Goal: Communication & Community: Answer question/provide support

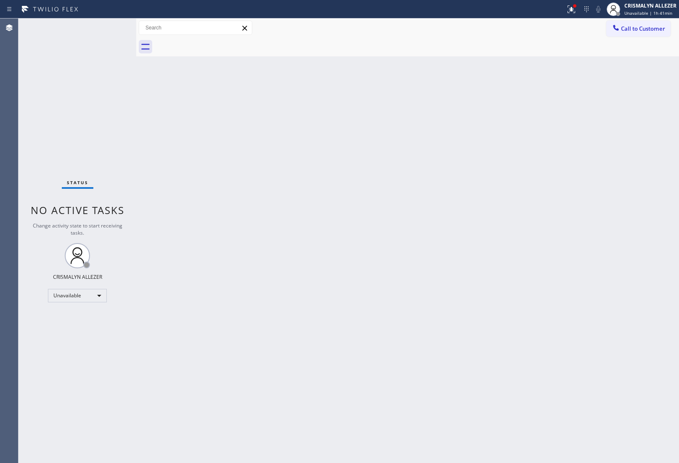
drag, startPoint x: 614, startPoint y: 156, endPoint x: 569, endPoint y: 158, distance: 45.9
click at [614, 156] on div "Back to Dashboard Change Sender ID Customers Technicians Select a contact Outbo…" at bounding box center [407, 241] width 543 height 444
click at [97, 295] on div "Unavailable" at bounding box center [77, 295] width 59 height 13
click at [85, 337] on li "Break" at bounding box center [76, 338] width 57 height 10
drag, startPoint x: 569, startPoint y: 196, endPoint x: 511, endPoint y: 203, distance: 58.0
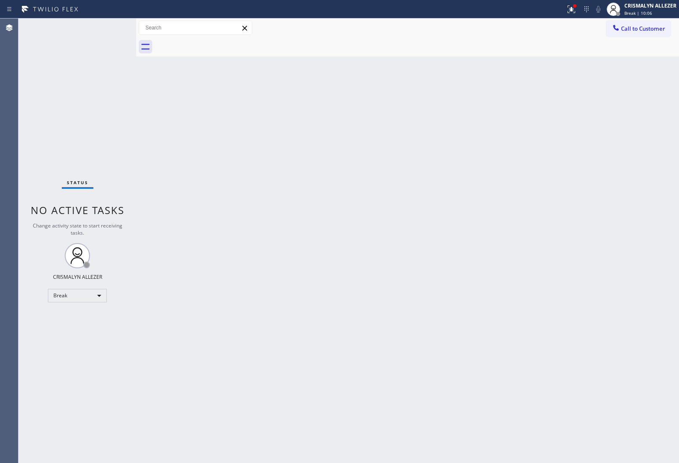
click at [566, 196] on div "Back to Dashboard Change Sender ID Customers Technicians Select a contact Outbo…" at bounding box center [407, 241] width 543 height 444
click at [102, 297] on div "Break" at bounding box center [77, 295] width 59 height 13
click at [87, 328] on li "Unavailable" at bounding box center [76, 328] width 57 height 10
click at [623, 272] on div "Back to Dashboard Change Sender ID Customers Technicians Select a contact Outbo…" at bounding box center [407, 241] width 543 height 444
click at [640, 30] on span "Call to Customer" at bounding box center [643, 29] width 44 height 8
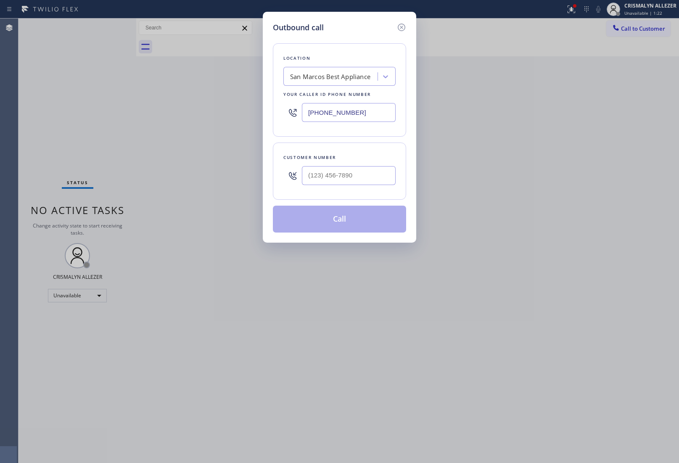
drag, startPoint x: 373, startPoint y: 117, endPoint x: 301, endPoint y: 184, distance: 98.8
click at [167, 120] on div "Outbound call Location [GEOGRAPHIC_DATA] Best Appliance Your caller id phone nu…" at bounding box center [339, 231] width 679 height 463
paste input "310) 388-4148"
type input "[PHONE_NUMBER]"
click at [354, 179] on input "(___) ___-____" at bounding box center [349, 175] width 94 height 19
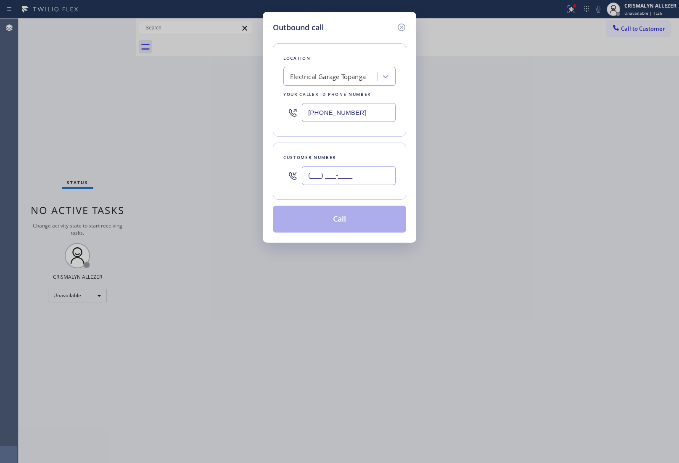
paste input "805) 362-8251"
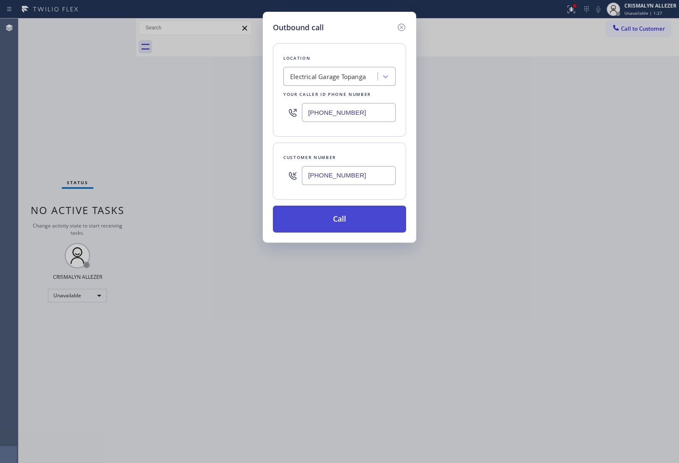
type input "[PHONE_NUMBER]"
click at [339, 225] on button "Call" at bounding box center [339, 219] width 133 height 27
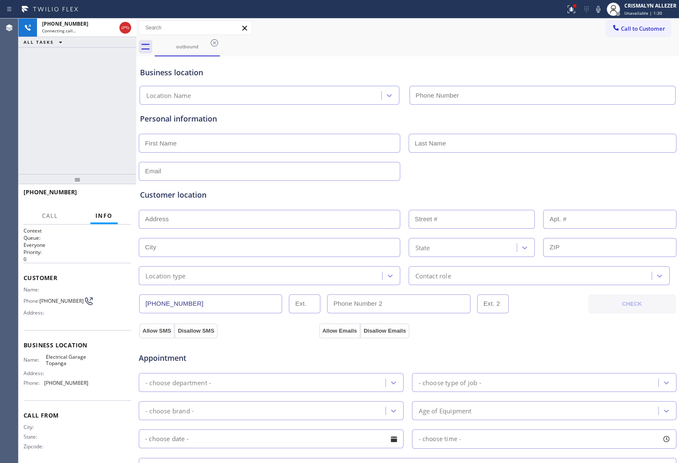
type input "[PHONE_NUMBER]"
click at [121, 198] on span "HANG UP" at bounding box center [112, 196] width 26 height 6
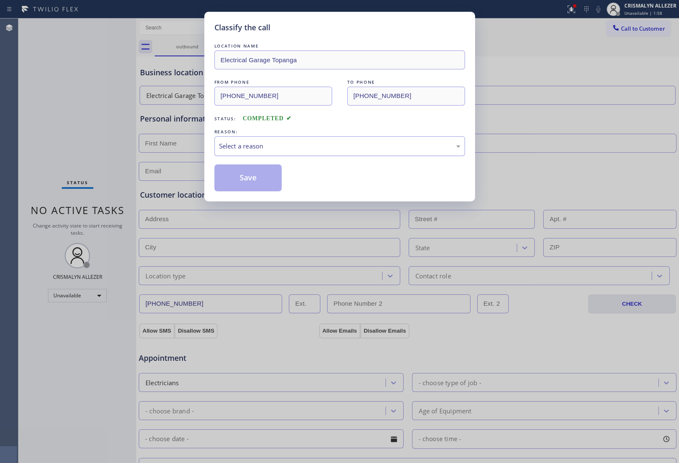
drag, startPoint x: 357, startPoint y: 147, endPoint x: 347, endPoint y: 153, distance: 11.5
click at [350, 151] on div "Select a reason" at bounding box center [339, 146] width 241 height 10
click at [259, 185] on button "Save" at bounding box center [248, 177] width 68 height 27
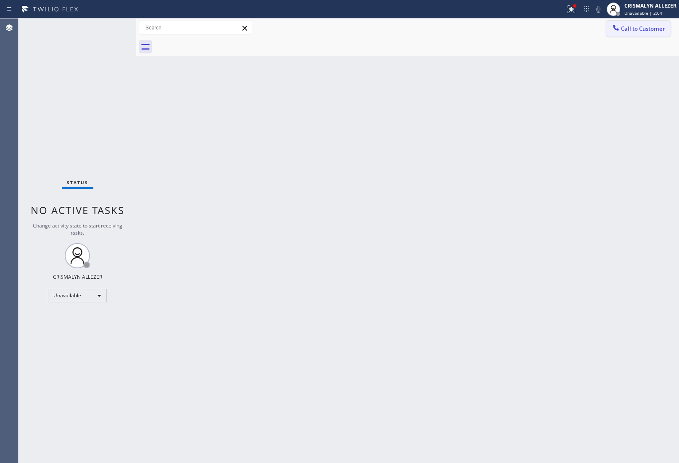
click at [641, 26] on span "Call to Customer" at bounding box center [643, 29] width 44 height 8
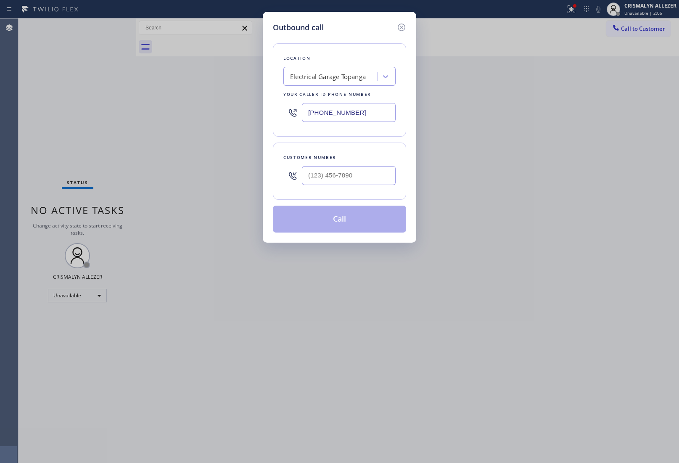
drag, startPoint x: 364, startPoint y: 111, endPoint x: 266, endPoint y: 185, distance: 123.0
click at [125, 119] on div "Outbound call Location Electrical Garage Topanga Your caller id phone number [P…" at bounding box center [339, 231] width 679 height 463
paste input "868-232"
type input "[PHONE_NUMBER]"
click at [368, 180] on input "(___) ___-____" at bounding box center [349, 175] width 94 height 19
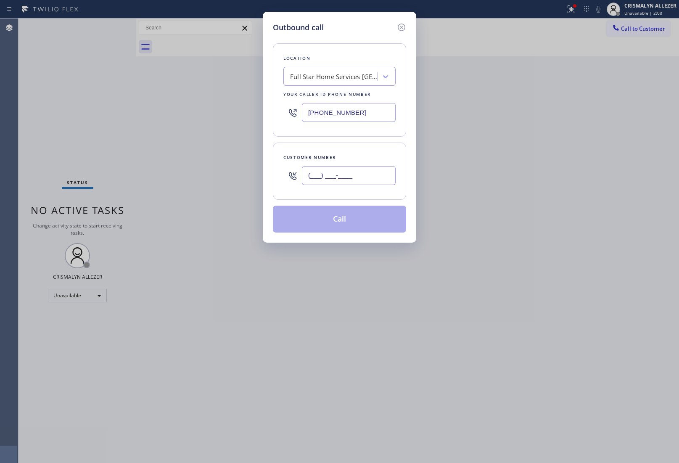
paste input "424) 479-3320"
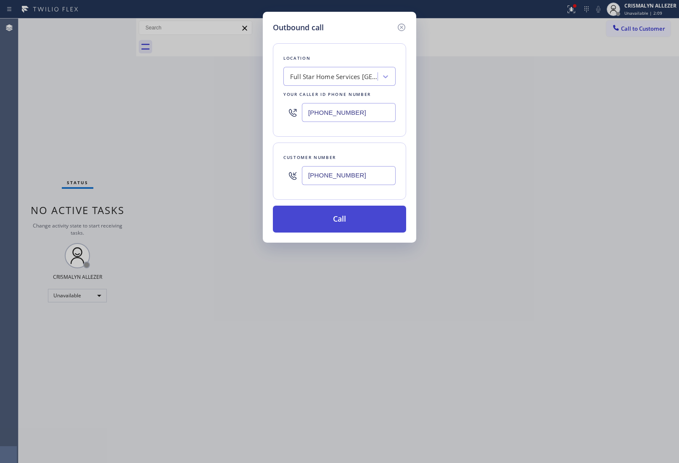
type input "[PHONE_NUMBER]"
click at [343, 227] on button "Call" at bounding box center [339, 219] width 133 height 27
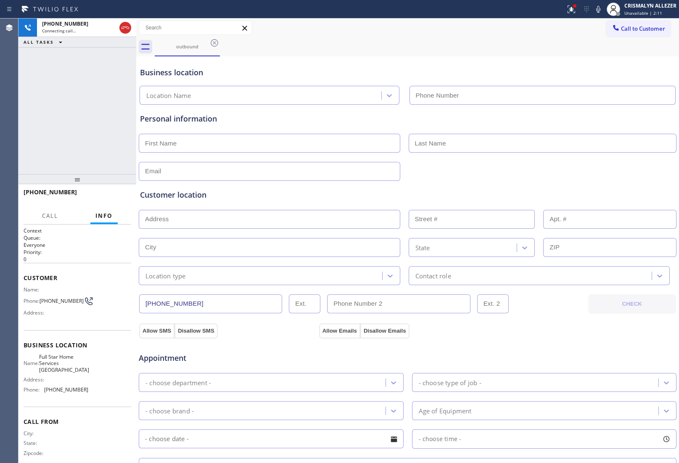
type input "[PHONE_NUMBER]"
click at [110, 196] on span "HANG UP" at bounding box center [112, 196] width 26 height 6
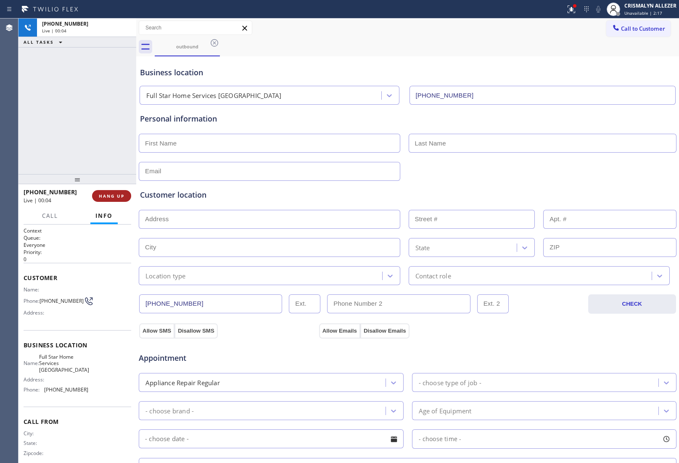
click at [110, 196] on span "HANG UP" at bounding box center [112, 196] width 26 height 6
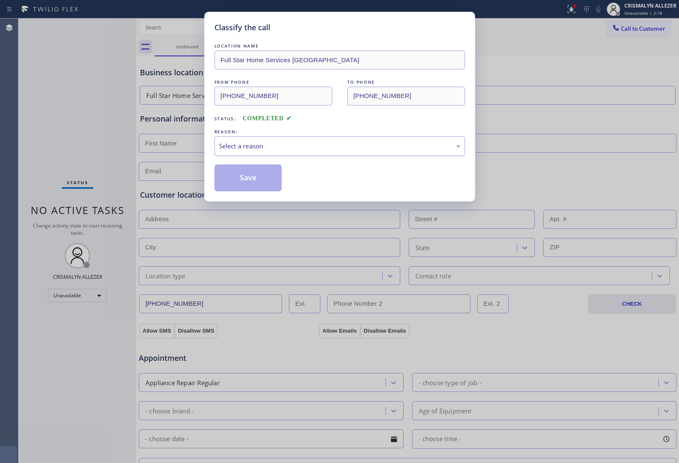
click at [341, 146] on div "Select a reason" at bounding box center [339, 146] width 241 height 10
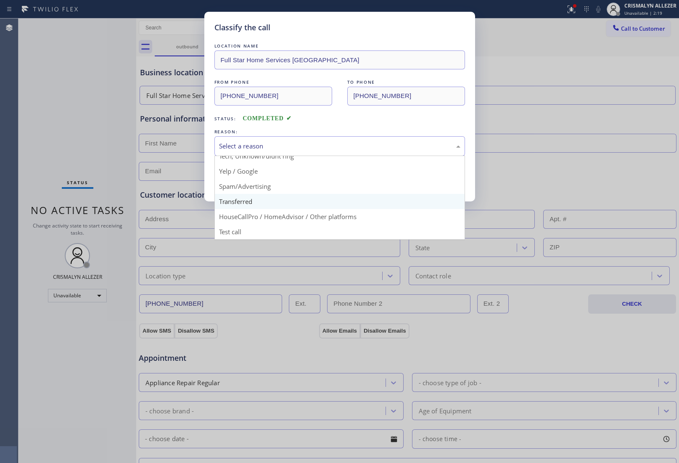
scroll to position [58, 0]
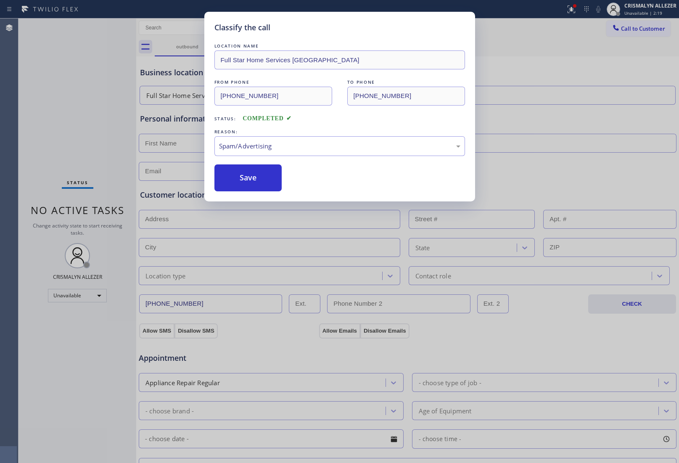
click at [252, 185] on button "Save" at bounding box center [248, 177] width 68 height 27
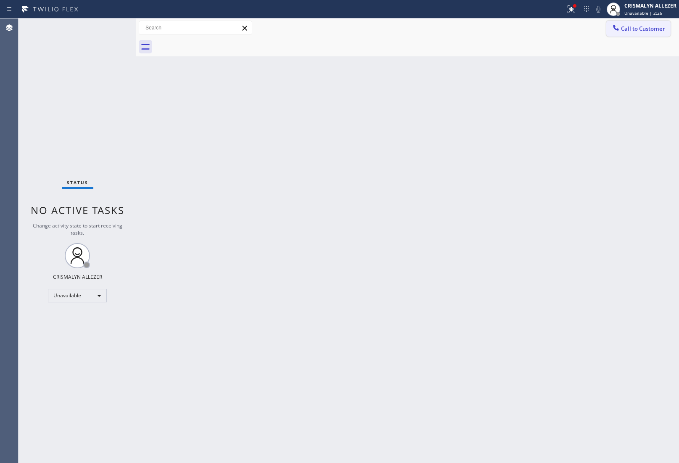
click at [634, 29] on span "Call to Customer" at bounding box center [643, 29] width 44 height 8
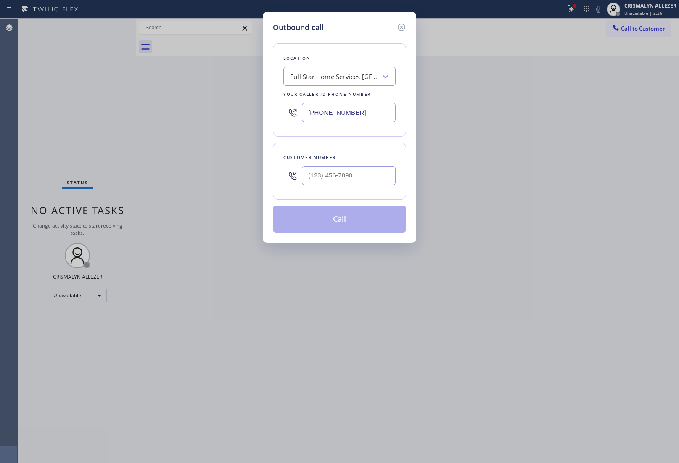
drag, startPoint x: 386, startPoint y: 118, endPoint x: 224, endPoint y: 111, distance: 162.5
click at [227, 111] on div "Outbound call Location Full Star Home Services [GEOGRAPHIC_DATA] Your caller id…" at bounding box center [339, 231] width 679 height 463
paste input "855) 999-4417"
type input "[PHONE_NUMBER]"
click at [361, 177] on input "(___) ___-____" at bounding box center [349, 175] width 94 height 19
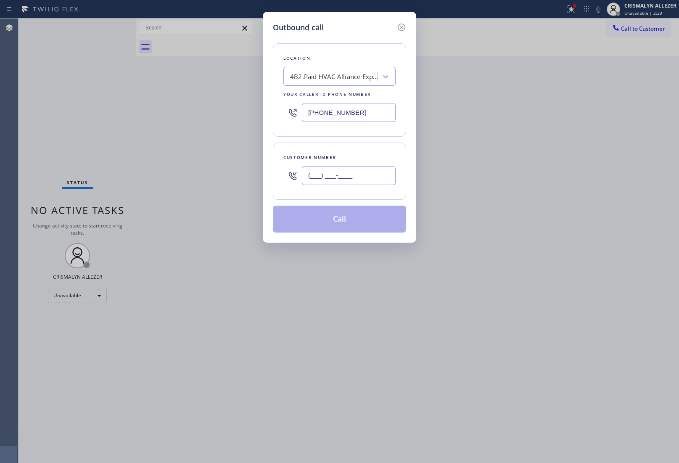
paste input "855) 999-4417"
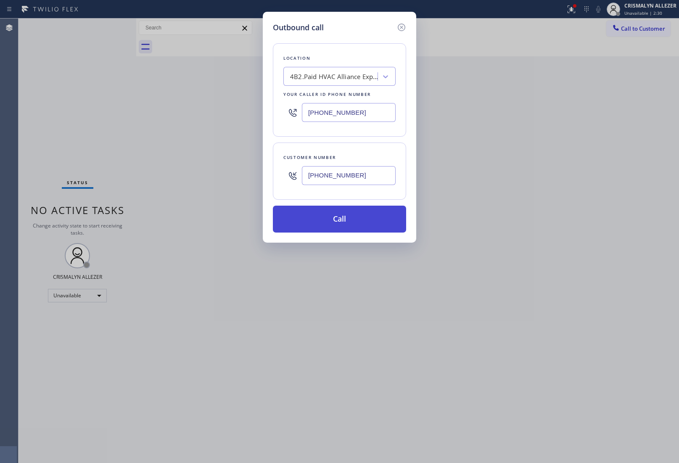
type input "[PHONE_NUMBER]"
click at [348, 213] on button "Call" at bounding box center [339, 219] width 133 height 27
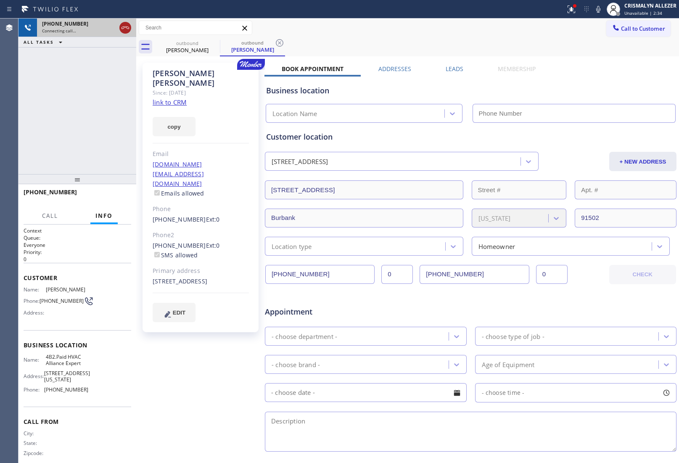
click at [123, 28] on icon at bounding box center [125, 28] width 10 height 10
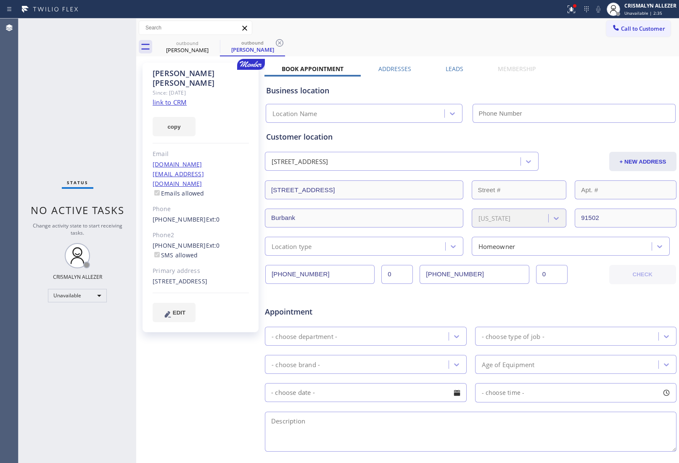
click at [183, 98] on link "link to CRM" at bounding box center [170, 102] width 34 height 8
type input "[PHONE_NUMBER]"
click at [279, 42] on icon at bounding box center [280, 43] width 8 height 8
click at [214, 41] on icon at bounding box center [214, 43] width 10 height 10
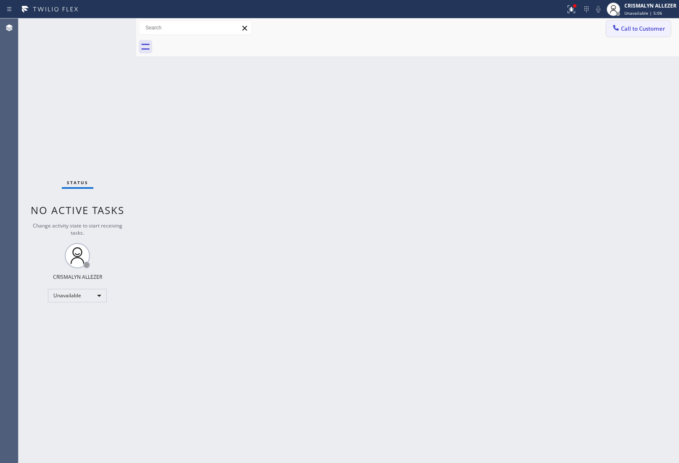
click at [640, 30] on span "Call to Customer" at bounding box center [643, 29] width 44 height 8
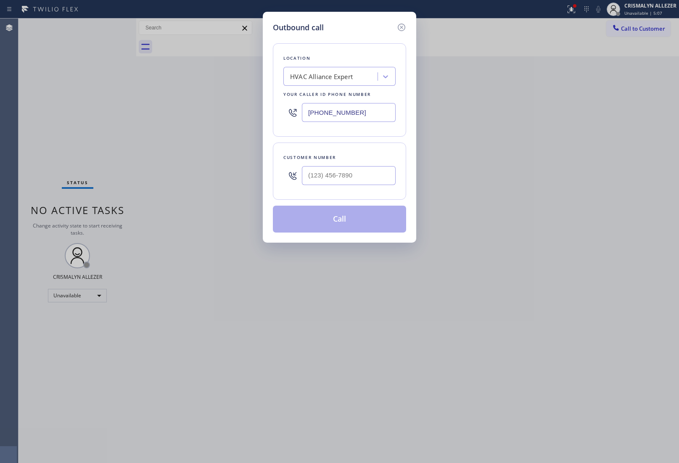
drag, startPoint x: 365, startPoint y: 112, endPoint x: 182, endPoint y: 119, distance: 183.0
click at [201, 118] on div "Outbound call Location HVAC Alliance Expert Your caller id phone number [PHONE_…" at bounding box center [339, 231] width 679 height 463
paste input "312) 836-435"
type input "[PHONE_NUMBER]"
click at [346, 164] on div at bounding box center [349, 175] width 94 height 27
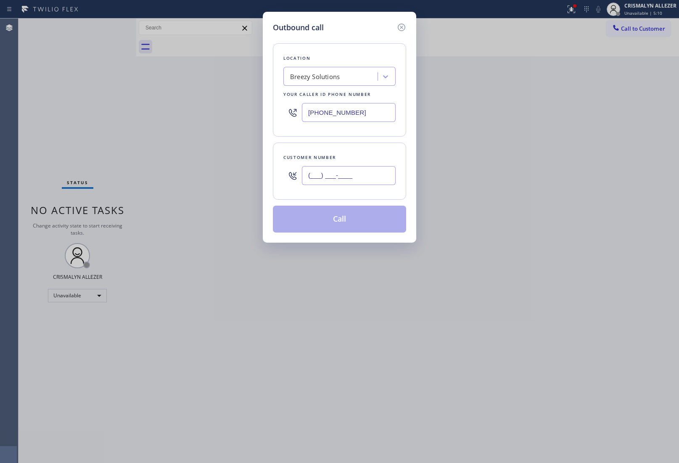
click at [349, 183] on input "(___) ___-____" at bounding box center [349, 175] width 94 height 19
paste input "312) 836-4357"
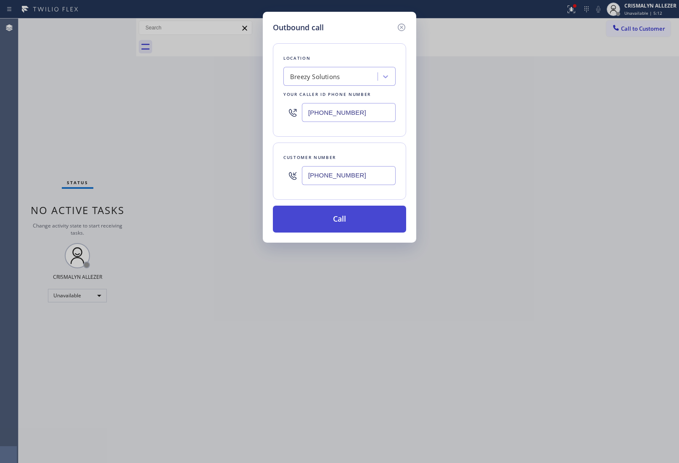
type input "[PHONE_NUMBER]"
click at [350, 221] on button "Call" at bounding box center [339, 219] width 133 height 27
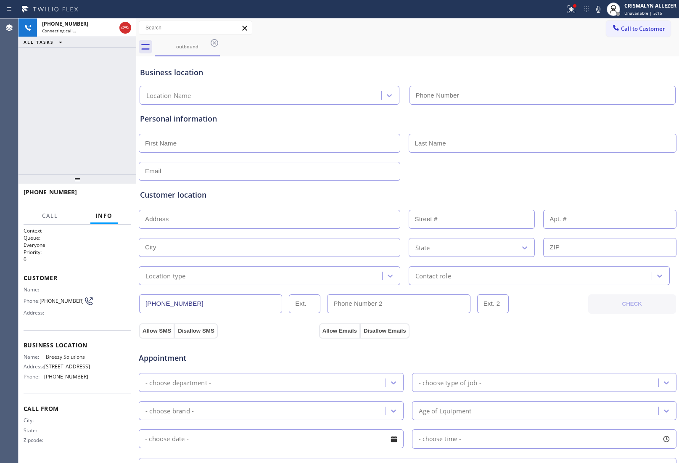
type input "[PHONE_NUMBER]"
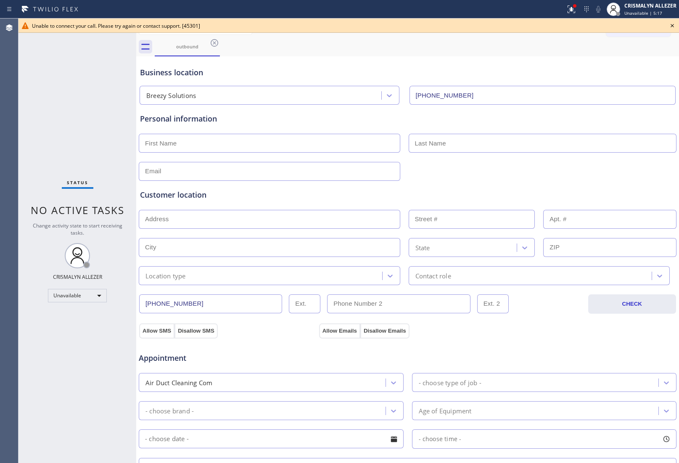
click at [673, 24] on icon at bounding box center [672, 26] width 10 height 10
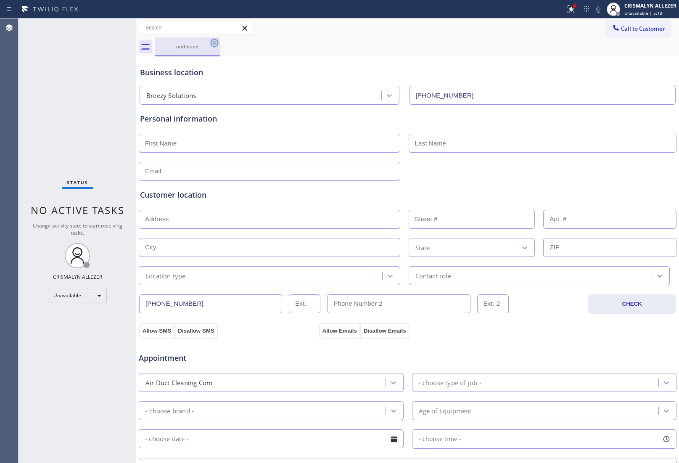
click at [212, 42] on icon at bounding box center [214, 43] width 10 height 10
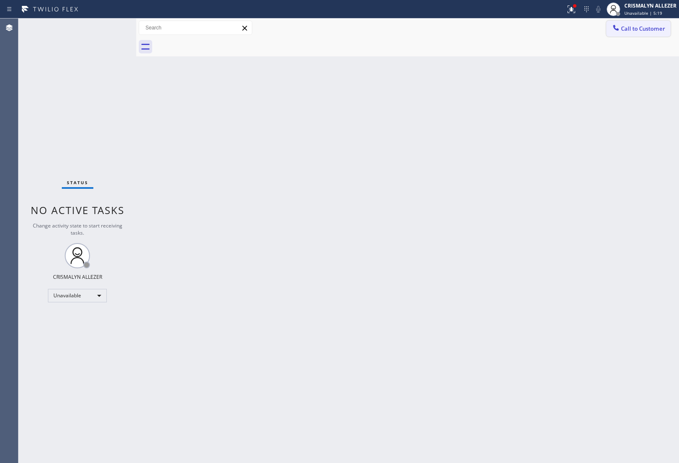
click at [641, 29] on span "Call to Customer" at bounding box center [643, 29] width 44 height 8
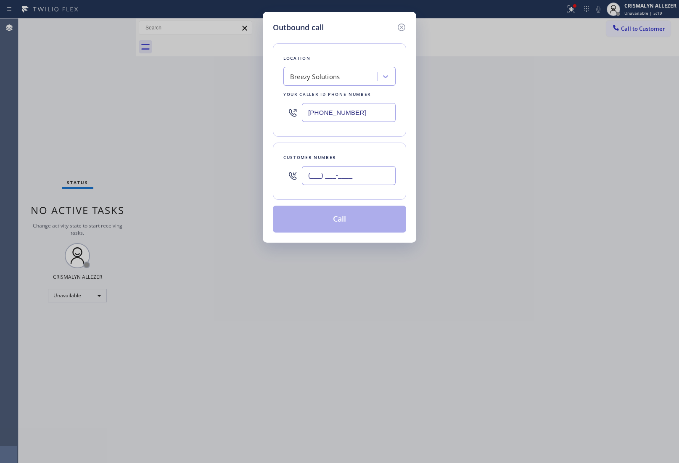
click at [350, 183] on input "(___) ___-____" at bounding box center [349, 175] width 94 height 19
paste input "312) 836-4357"
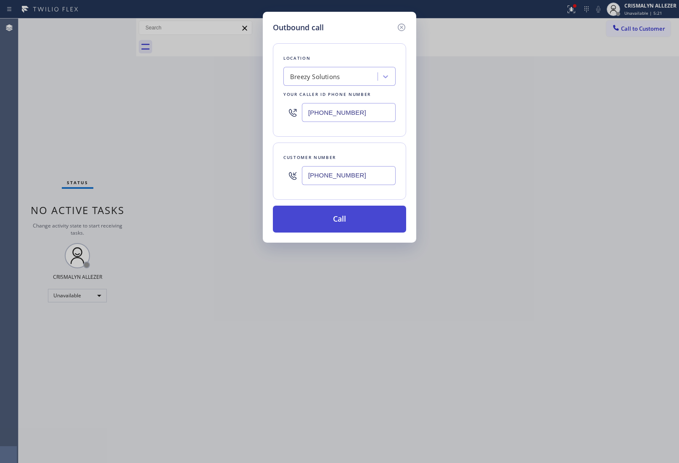
type input "[PHONE_NUMBER]"
click at [350, 220] on button "Call" at bounding box center [339, 219] width 133 height 27
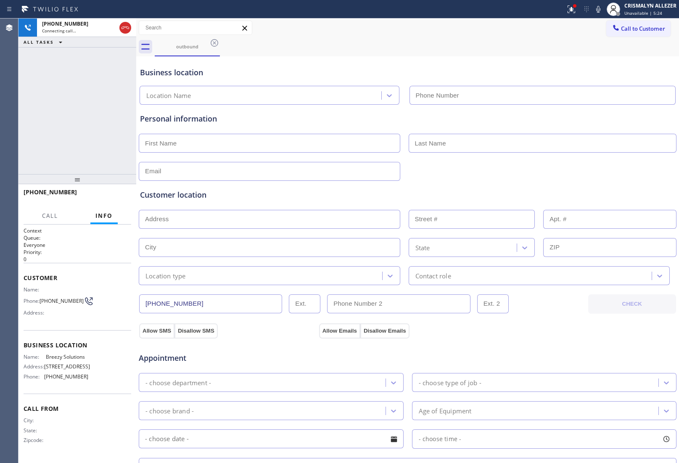
type input "[PHONE_NUMBER]"
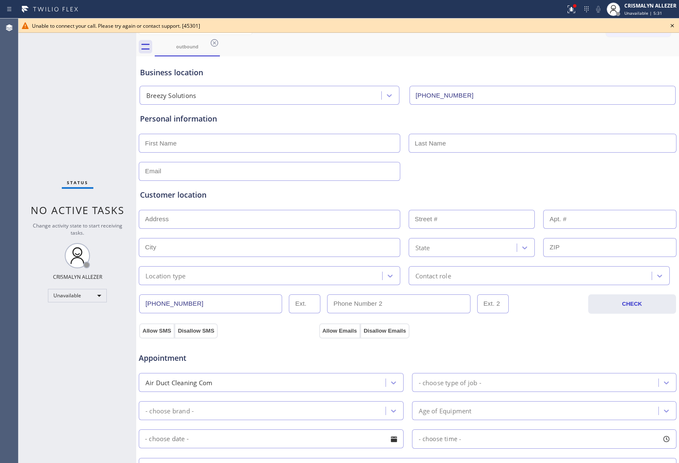
click at [672, 22] on icon at bounding box center [672, 26] width 10 height 10
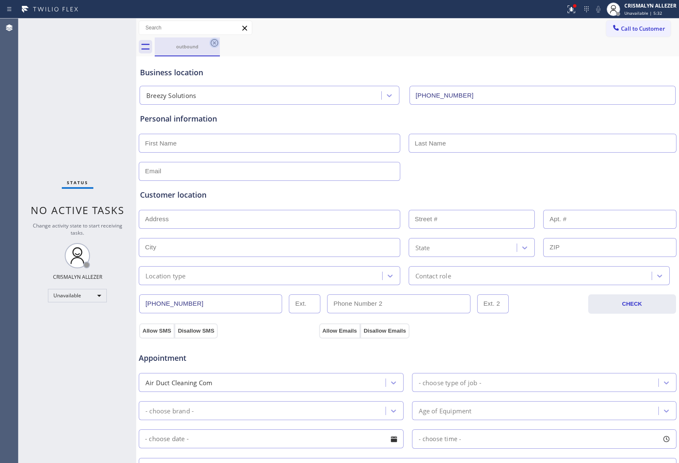
click at [213, 41] on icon at bounding box center [214, 43] width 10 height 10
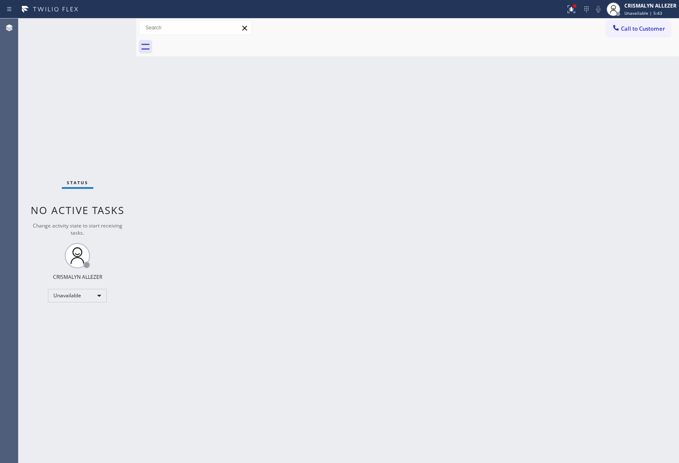
drag, startPoint x: 633, startPoint y: 26, endPoint x: 605, endPoint y: 41, distance: 31.6
click at [627, 30] on span "Call to Customer" at bounding box center [643, 29] width 44 height 8
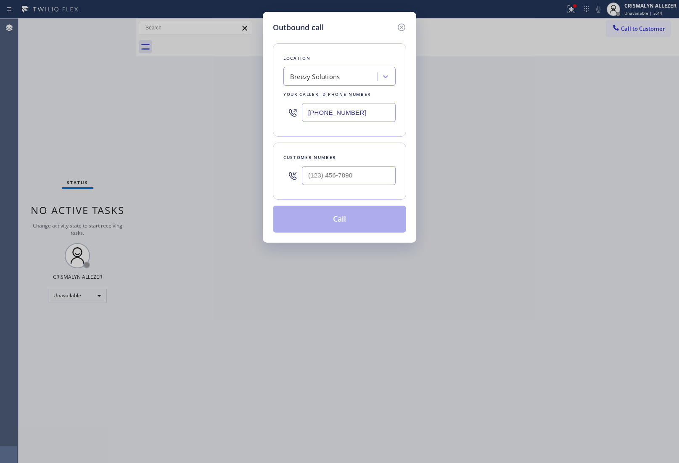
drag, startPoint x: 380, startPoint y: 108, endPoint x: 262, endPoint y: 116, distance: 118.5
click at [264, 116] on div "Outbound call Location Breezy Solutions Your caller id phone number [PHONE_NUMB…" at bounding box center [339, 127] width 153 height 231
paste input "510) 880-1070"
type input "[PHONE_NUMBER]"
click at [377, 184] on input "(___) ___-____" at bounding box center [349, 175] width 94 height 19
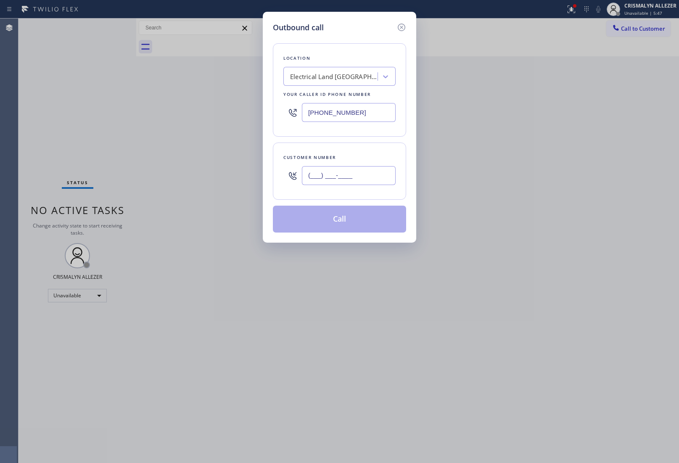
paste input "510) 880-1070"
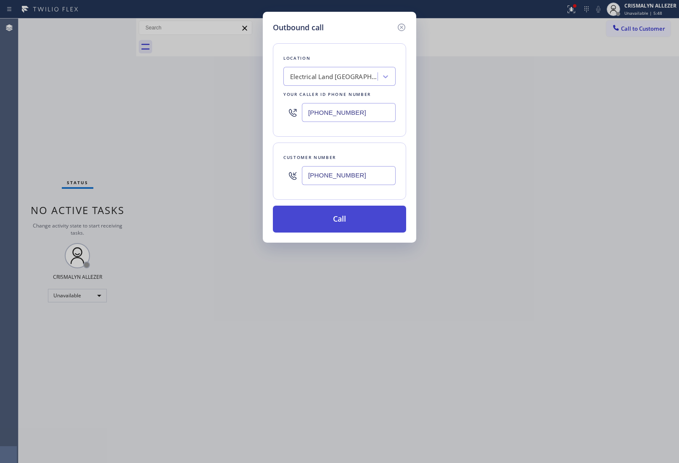
type input "[PHONE_NUMBER]"
click at [344, 224] on button "Call" at bounding box center [339, 219] width 133 height 27
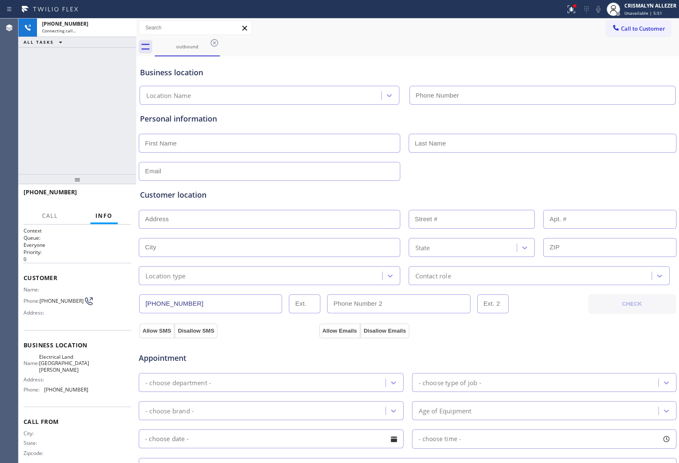
type input "[PHONE_NUMBER]"
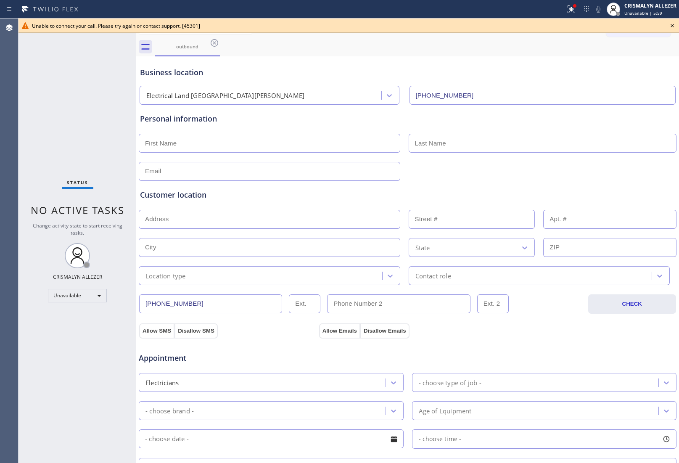
click at [674, 23] on icon at bounding box center [672, 26] width 10 height 10
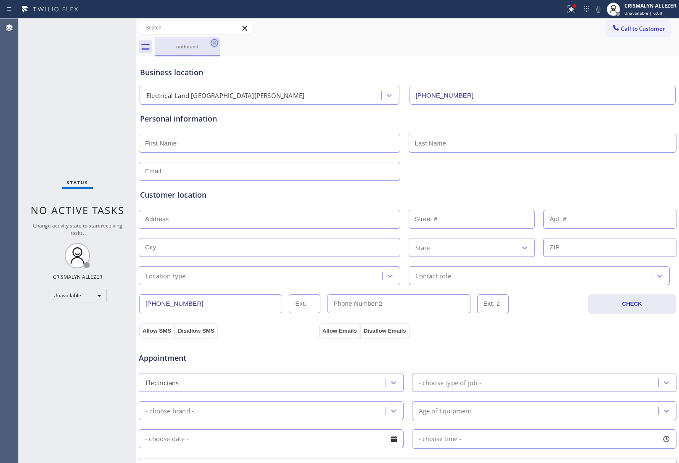
click at [213, 39] on icon at bounding box center [214, 43] width 10 height 10
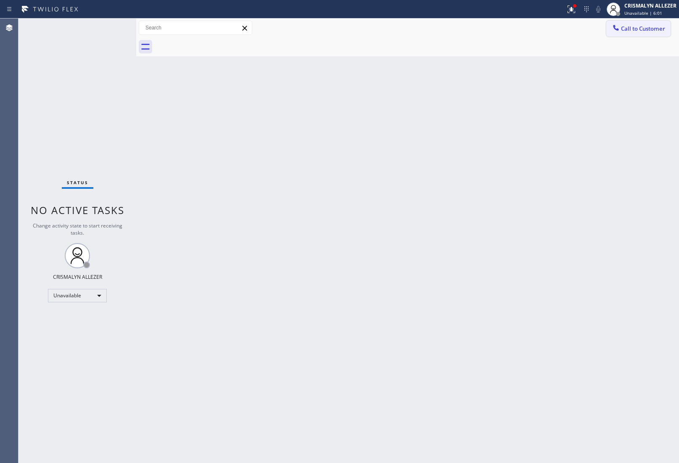
click at [643, 29] on span "Call to Customer" at bounding box center [643, 29] width 44 height 8
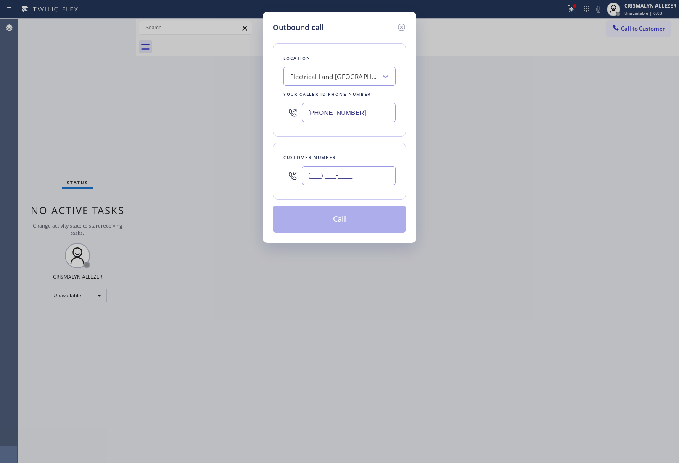
click at [348, 172] on input "(___) ___-____" at bounding box center [349, 175] width 94 height 19
paste input "510) 880-1070"
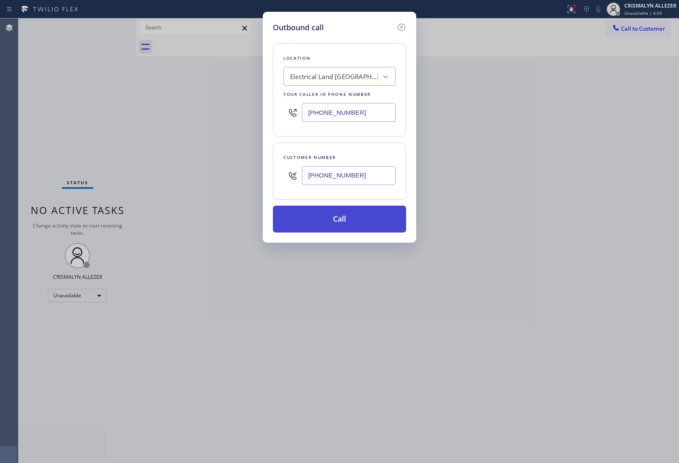
type input "[PHONE_NUMBER]"
click at [346, 219] on button "Call" at bounding box center [339, 219] width 133 height 27
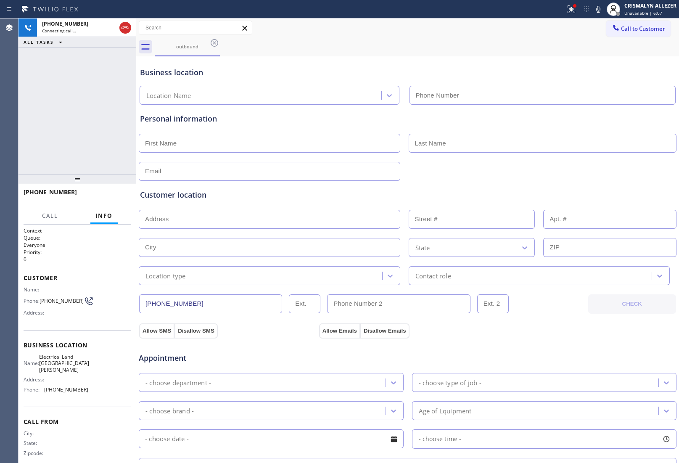
type input "[PHONE_NUMBER]"
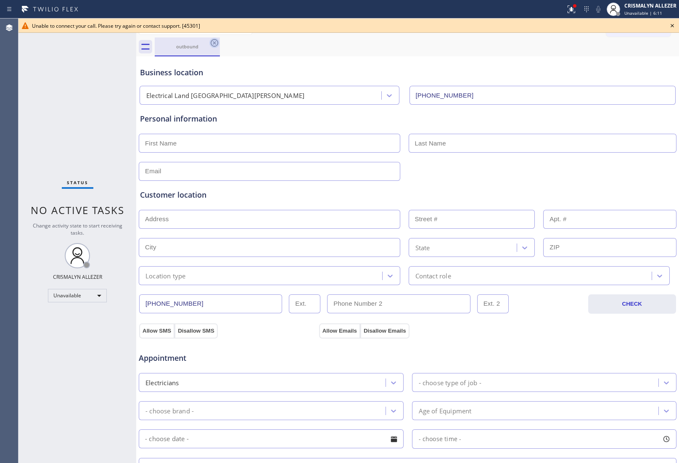
click at [214, 43] on icon at bounding box center [214, 43] width 10 height 10
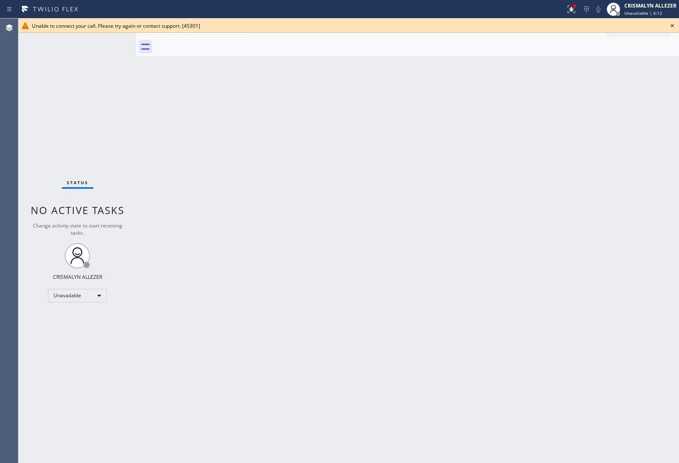
click at [673, 24] on icon at bounding box center [672, 26] width 10 height 10
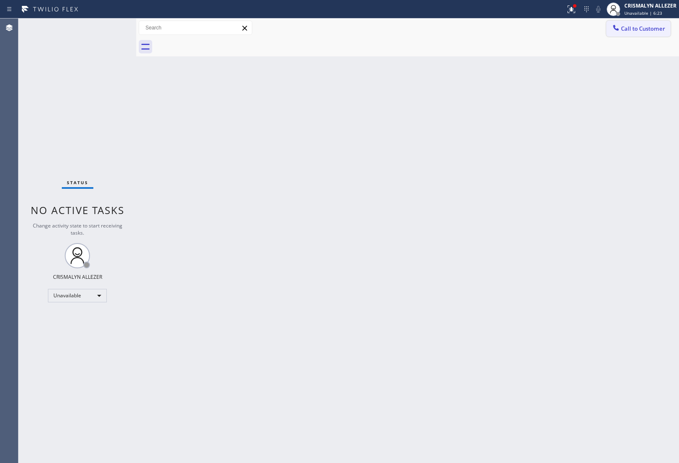
click at [633, 27] on span "Call to Customer" at bounding box center [643, 29] width 44 height 8
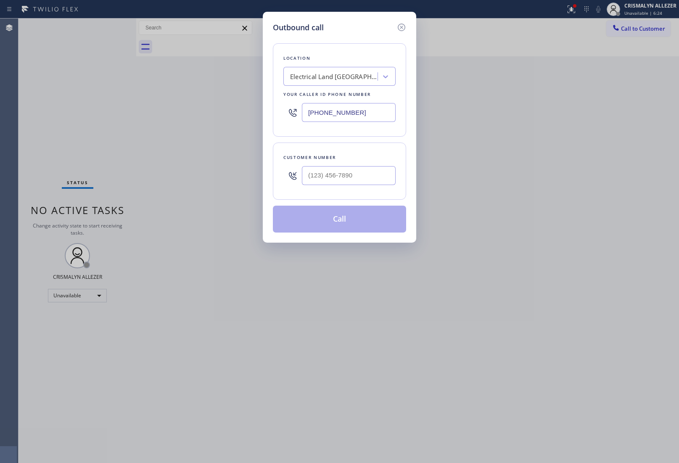
drag, startPoint x: 368, startPoint y: 117, endPoint x: 139, endPoint y: 108, distance: 229.3
click at [141, 108] on div "Outbound call Location Electrical Land [GEOGRAPHIC_DATA][PERSON_NAME] Your call…" at bounding box center [339, 231] width 679 height 463
paste input "626) 684-4866"
type input "[PHONE_NUMBER]"
click at [368, 177] on input "(___) ___-____" at bounding box center [349, 175] width 94 height 19
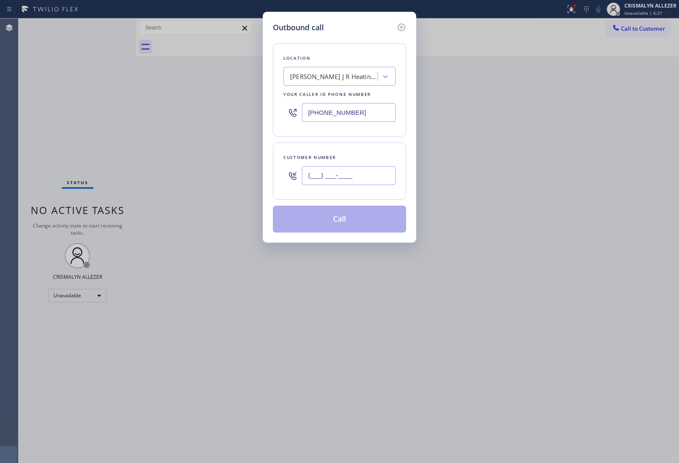
paste input "866) 469-1354"
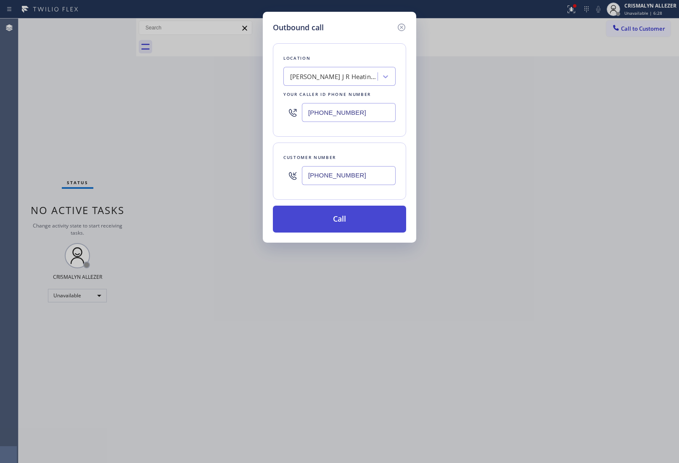
type input "[PHONE_NUMBER]"
click at [340, 228] on button "Call" at bounding box center [339, 219] width 133 height 27
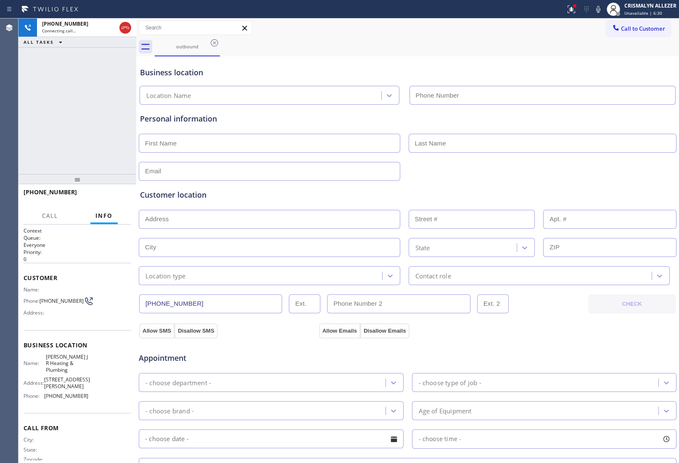
type input "[PHONE_NUMBER]"
click at [106, 196] on span "HANG UP" at bounding box center [112, 196] width 26 height 6
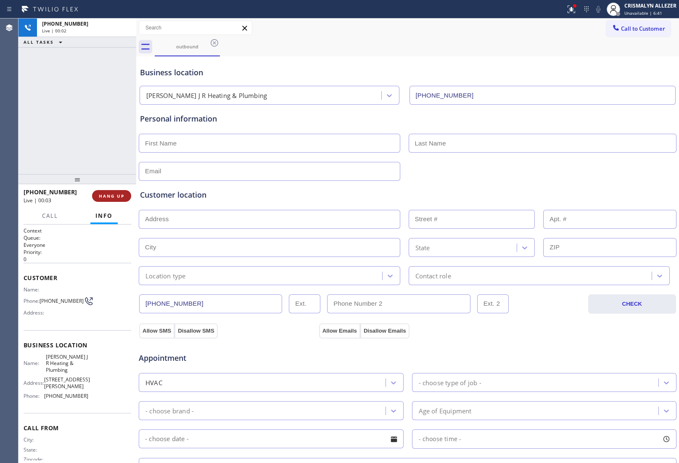
click at [106, 196] on span "HANG UP" at bounding box center [112, 196] width 26 height 6
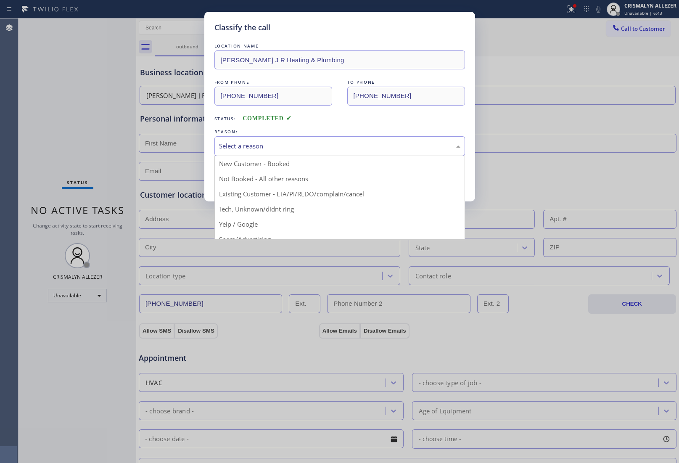
click at [305, 148] on div "Select a reason" at bounding box center [339, 146] width 241 height 10
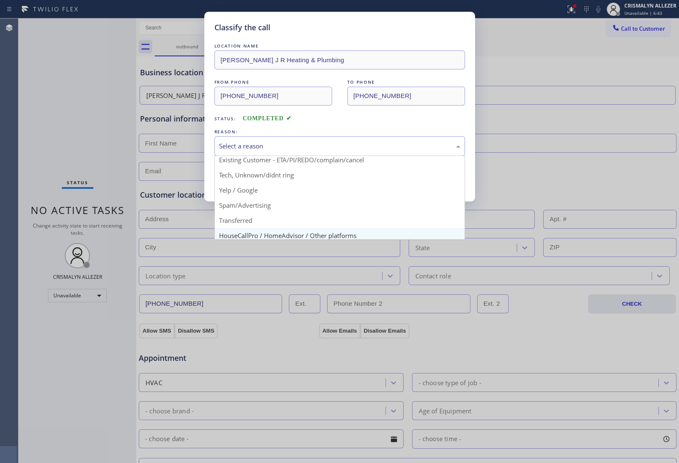
scroll to position [53, 0]
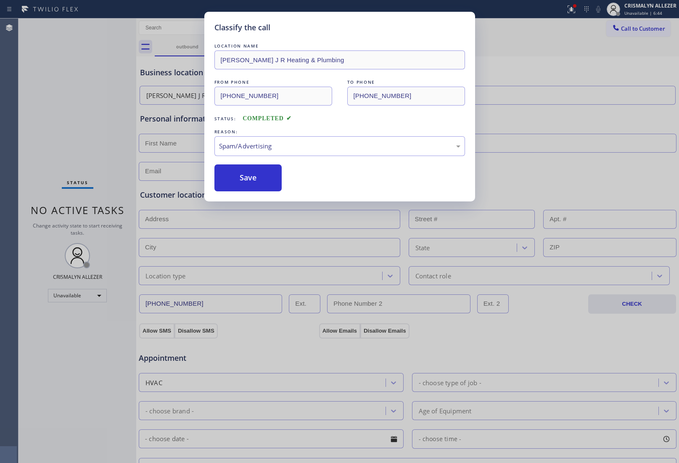
click at [264, 190] on button "Save" at bounding box center [248, 177] width 68 height 27
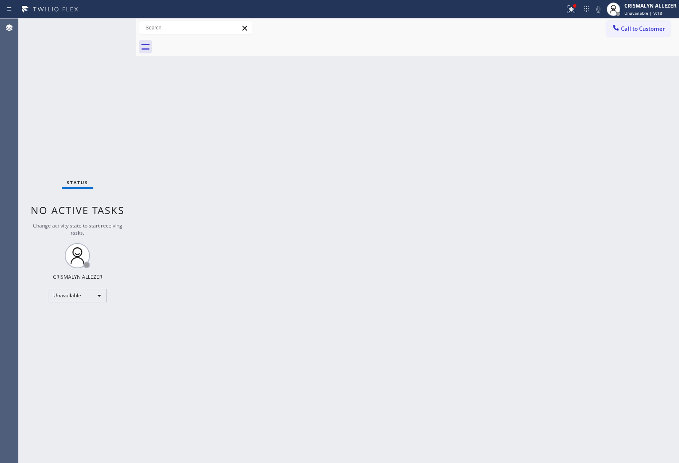
click at [560, 96] on div "Back to Dashboard Change Sender ID Customers Technicians Select a contact Outbo…" at bounding box center [407, 241] width 543 height 444
drag, startPoint x: 299, startPoint y: 167, endPoint x: 381, endPoint y: 107, distance: 101.7
click at [299, 167] on div "Back to Dashboard Change Sender ID Customers Technicians Select a contact Outbo…" at bounding box center [407, 241] width 543 height 444
click at [643, 30] on span "Call to Customer" at bounding box center [643, 29] width 44 height 8
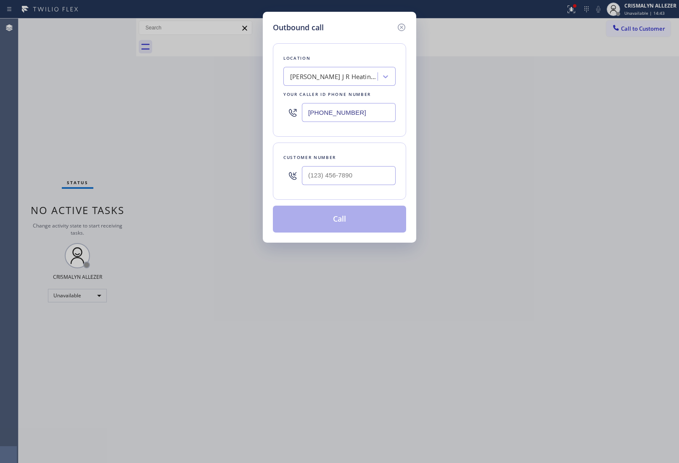
drag, startPoint x: 376, startPoint y: 115, endPoint x: 162, endPoint y: 106, distance: 213.4
click at [171, 106] on div "Outbound call Location [PERSON_NAME] J R Heating & Plumbing Your caller id phon…" at bounding box center [339, 231] width 679 height 463
paste input "408) 638-685"
type input "[PHONE_NUMBER]"
drag, startPoint x: 291, startPoint y: 259, endPoint x: 293, endPoint y: 249, distance: 9.5
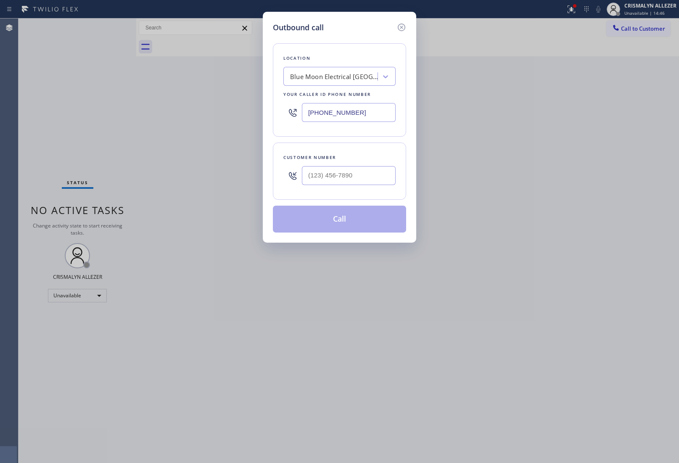
click at [293, 249] on div "Outbound call Location Blue Moon Electrical [GEOGRAPHIC_DATA][PERSON_NAME] Your…" at bounding box center [339, 231] width 679 height 463
click at [336, 173] on input "(___) ___-____" at bounding box center [349, 175] width 94 height 19
paste input "442) 264-3620"
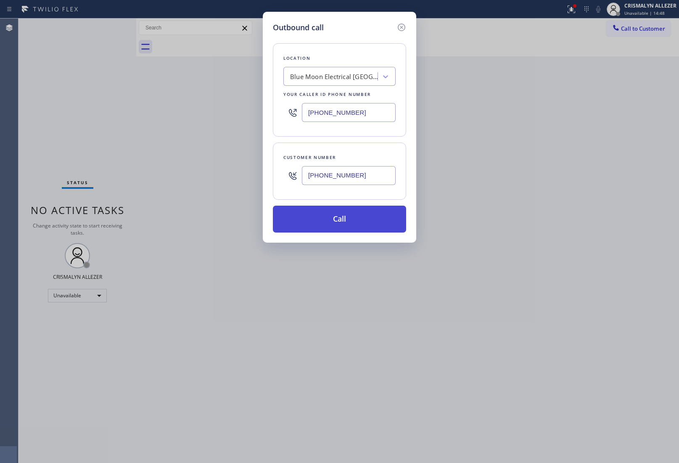
type input "[PHONE_NUMBER]"
click at [339, 217] on button "Call" at bounding box center [339, 219] width 133 height 27
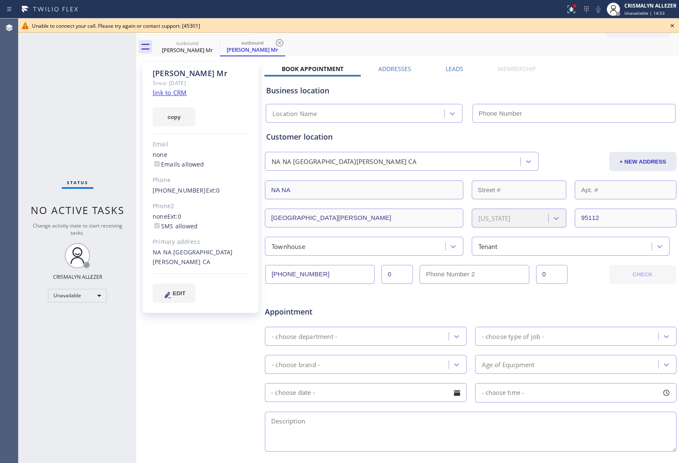
type input "[PHONE_NUMBER]"
drag, startPoint x: 672, startPoint y: 25, endPoint x: 670, endPoint y: 34, distance: 8.6
click at [672, 25] on icon at bounding box center [672, 25] width 3 height 3
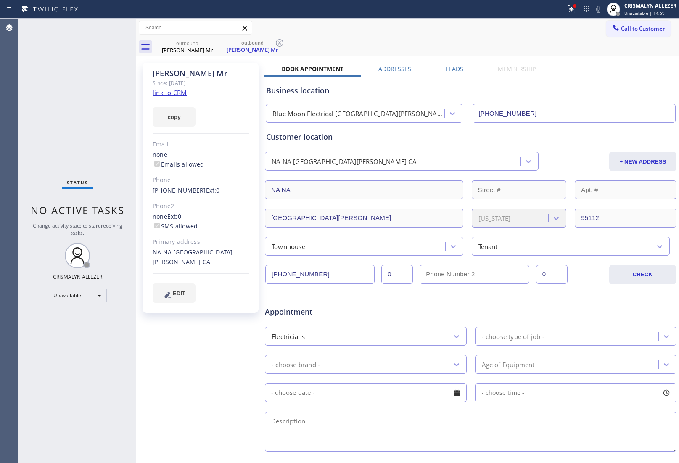
click at [220, 107] on div "copy" at bounding box center [201, 112] width 96 height 29
click at [277, 42] on icon at bounding box center [280, 43] width 10 height 10
click at [215, 42] on icon at bounding box center [214, 43] width 10 height 10
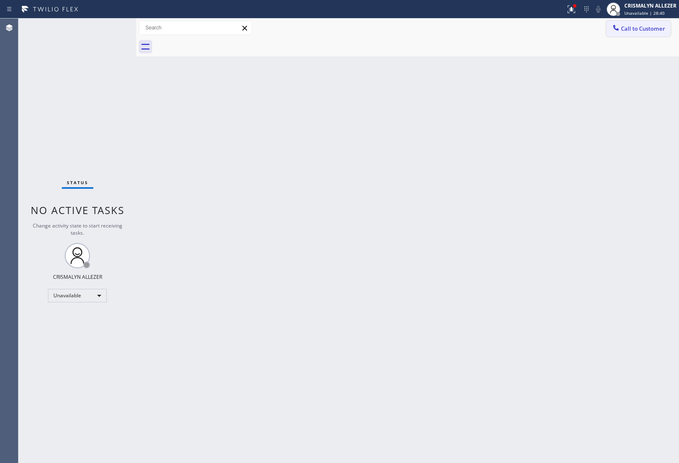
click at [633, 30] on span "Call to Customer" at bounding box center [643, 29] width 44 height 8
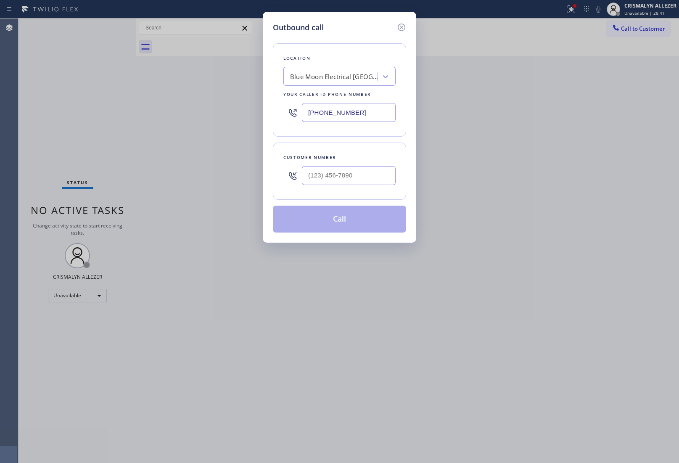
drag, startPoint x: 373, startPoint y: 111, endPoint x: 104, endPoint y: 112, distance: 269.5
click at [137, 112] on div "Outbound call Location Blue Moon Electrical [GEOGRAPHIC_DATA][PERSON_NAME] Your…" at bounding box center [339, 231] width 679 height 463
paste input "805) 600-5518"
type input "[PHONE_NUMBER]"
click at [347, 181] on input "(___) ___-____" at bounding box center [349, 175] width 94 height 19
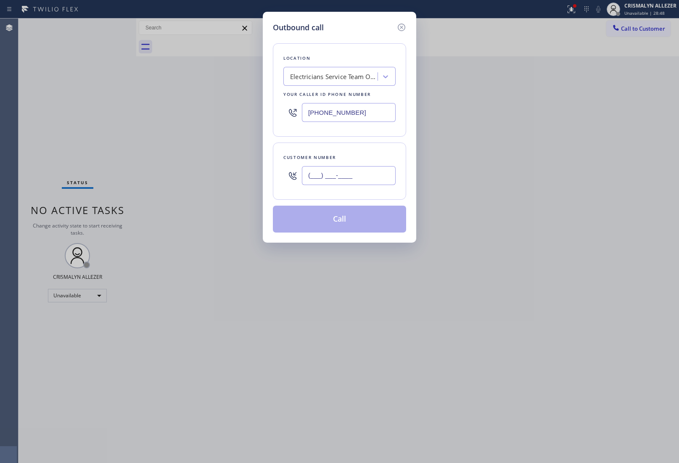
paste input "805) 886-1513"
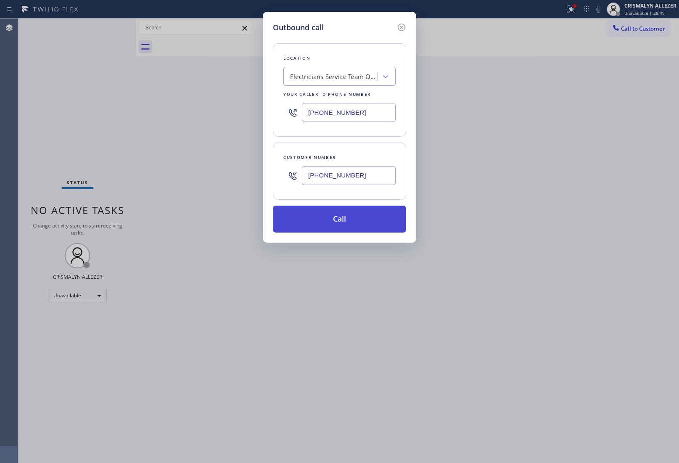
type input "[PHONE_NUMBER]"
click at [346, 221] on button "Call" at bounding box center [339, 219] width 133 height 27
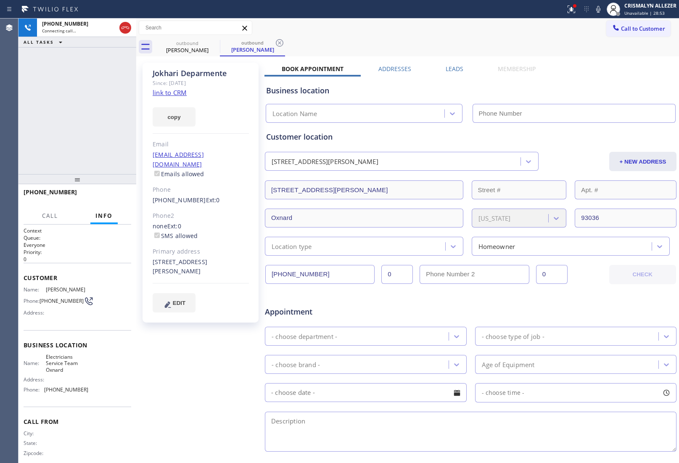
type input "[PHONE_NUMBER]"
click at [110, 196] on span "HANG UP" at bounding box center [112, 196] width 26 height 6
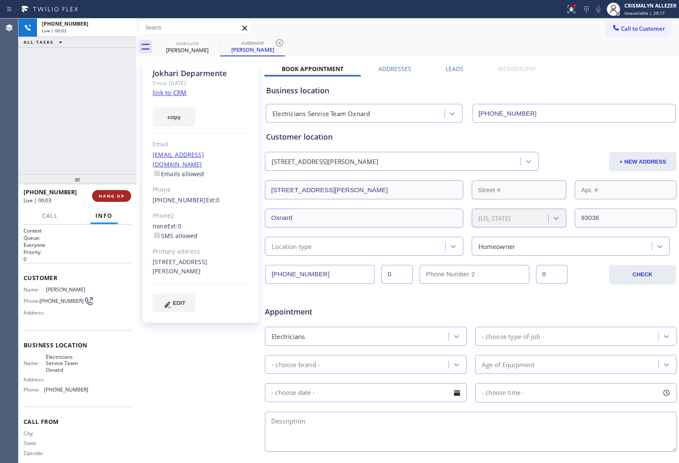
click at [110, 196] on span "HANG UP" at bounding box center [112, 196] width 26 height 6
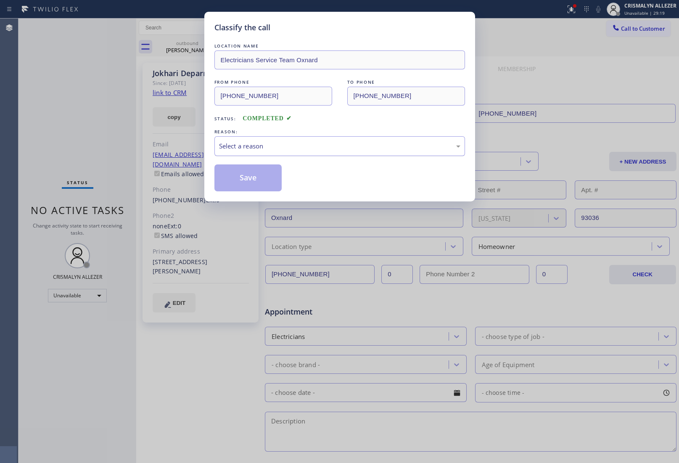
click at [322, 148] on div "Select a reason" at bounding box center [339, 146] width 241 height 10
click at [233, 187] on button "Save" at bounding box center [248, 177] width 68 height 27
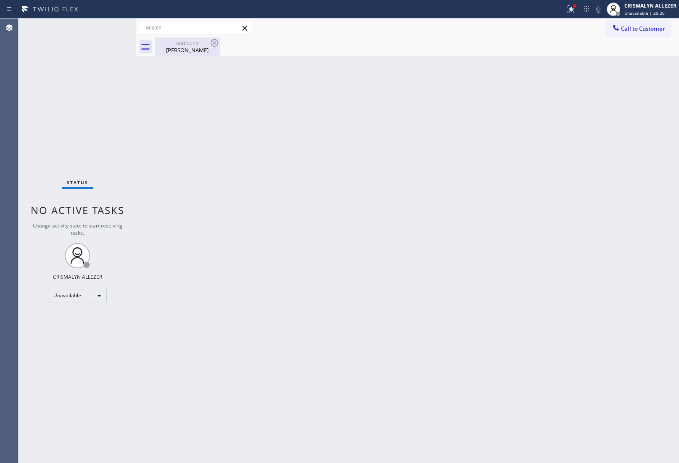
click at [186, 48] on div "[PERSON_NAME]" at bounding box center [187, 50] width 63 height 8
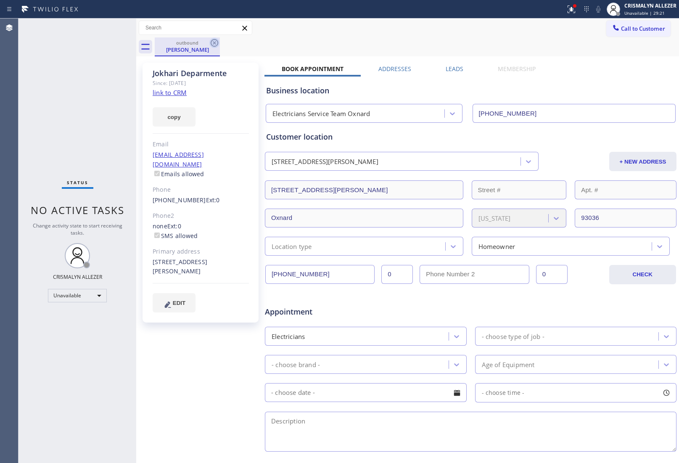
click at [211, 43] on icon at bounding box center [215, 43] width 8 height 8
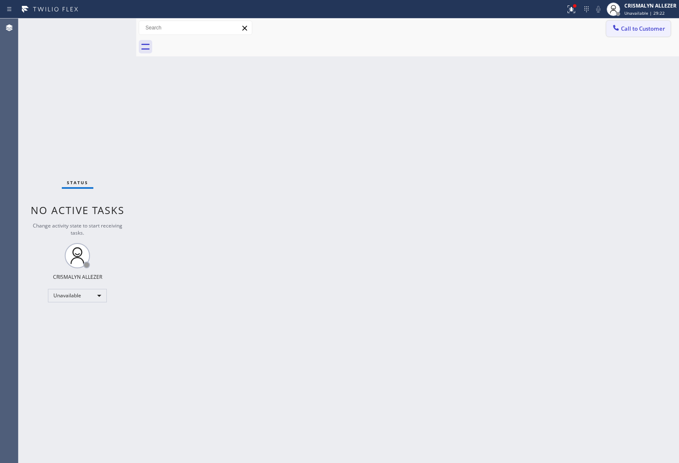
click at [634, 31] on span "Call to Customer" at bounding box center [643, 29] width 44 height 8
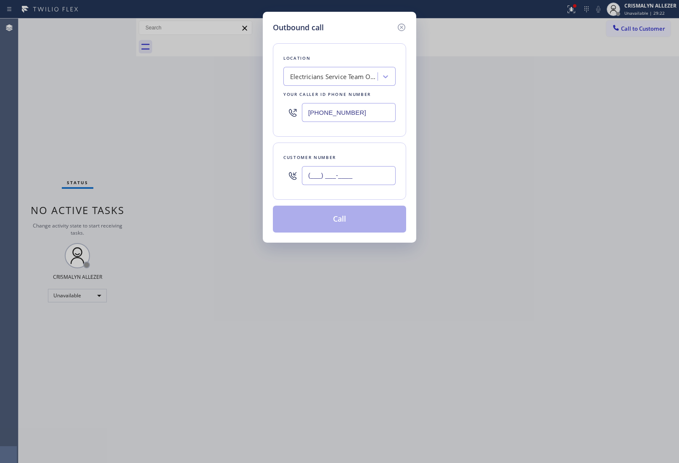
click at [362, 177] on input "(___) ___-____" at bounding box center [349, 175] width 94 height 19
paste input "805) 886-1513"
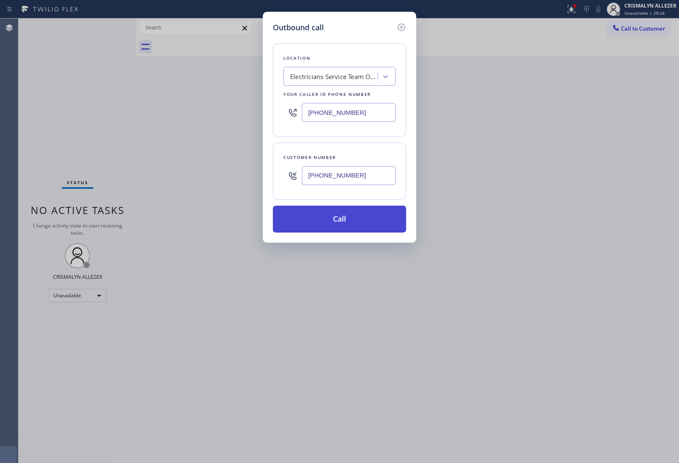
type input "[PHONE_NUMBER]"
click at [345, 224] on button "Call" at bounding box center [339, 219] width 133 height 27
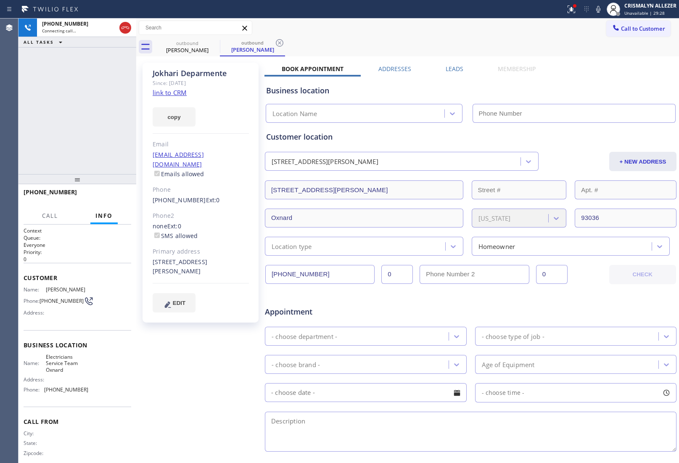
type input "[PHONE_NUMBER]"
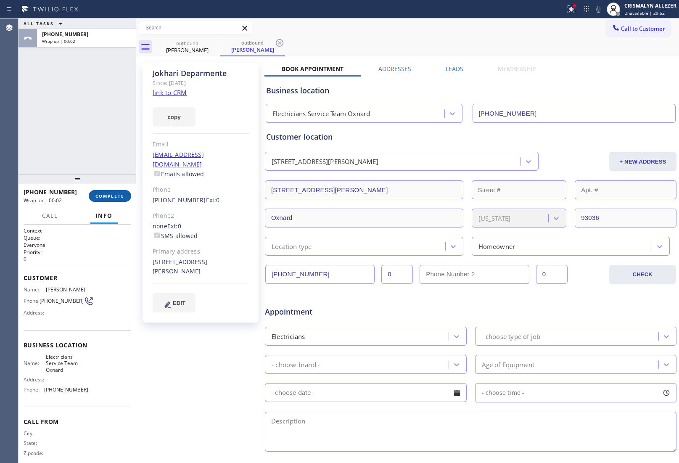
click at [108, 196] on span "COMPLETE" at bounding box center [109, 196] width 29 height 6
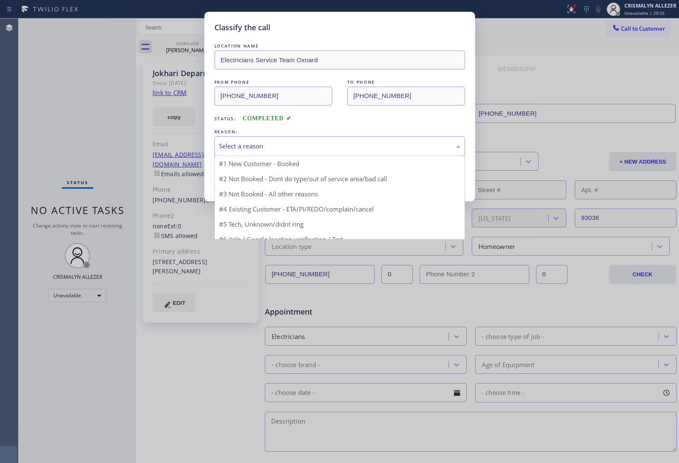
click at [335, 148] on div "Select a reason" at bounding box center [339, 146] width 241 height 10
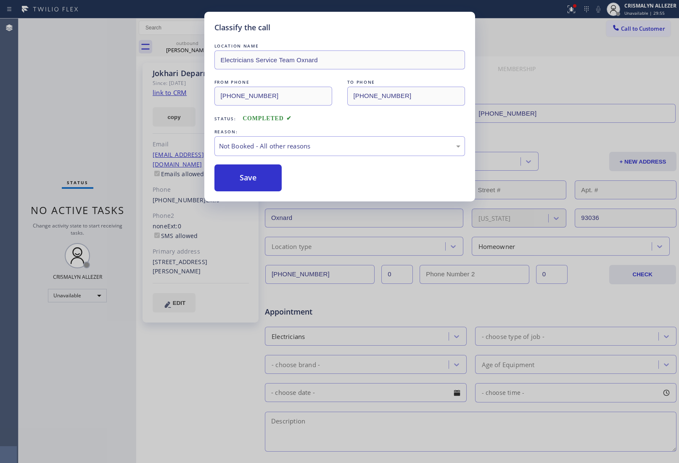
click at [254, 181] on button "Save" at bounding box center [248, 177] width 68 height 27
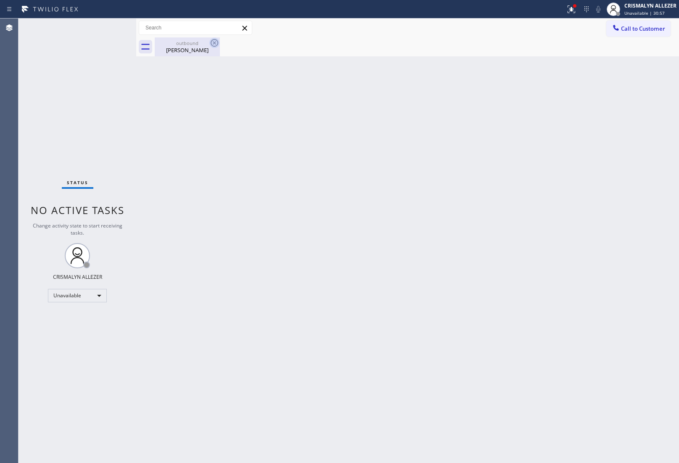
drag, startPoint x: 175, startPoint y: 42, endPoint x: 209, endPoint y: 46, distance: 33.9
click at [184, 45] on div "outbound" at bounding box center [187, 43] width 63 height 6
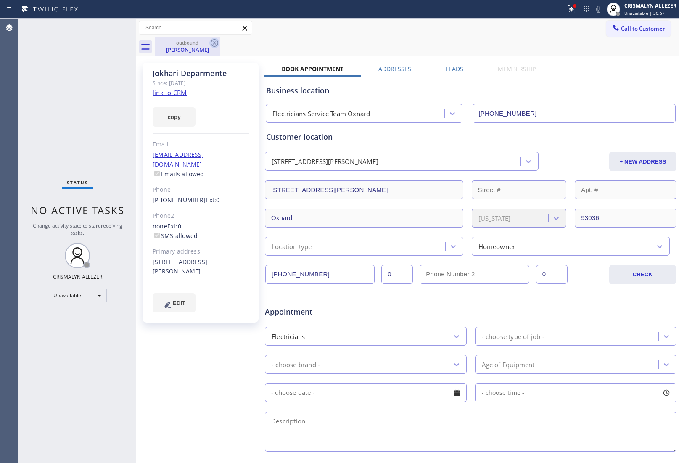
click at [213, 44] on icon at bounding box center [214, 43] width 10 height 10
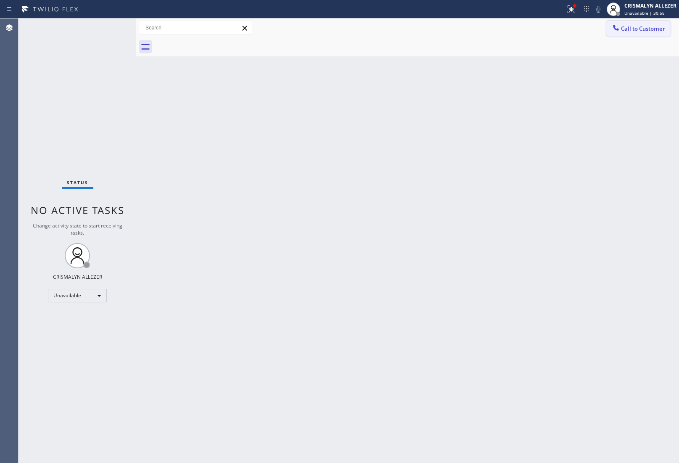
click at [642, 34] on button "Call to Customer" at bounding box center [638, 29] width 64 height 16
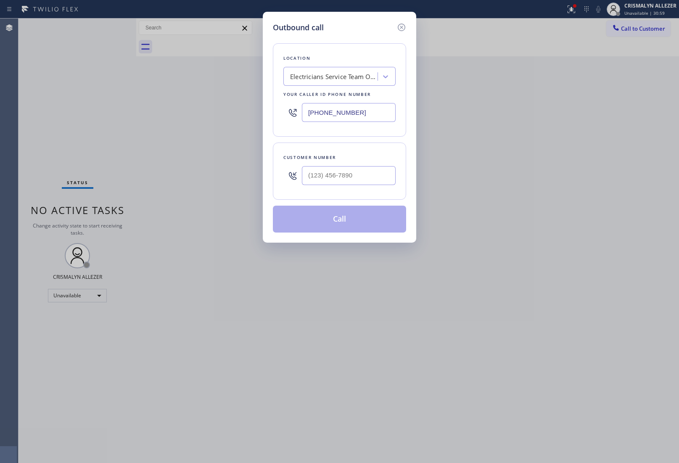
drag, startPoint x: 369, startPoint y: 109, endPoint x: 212, endPoint y: 109, distance: 156.8
click at [229, 109] on div "Outbound call Location Electricians Service Team Oxnard Your caller id phone nu…" at bounding box center [339, 231] width 679 height 463
paste input "55) 731-4952"
type input "[PHONE_NUMBER]"
click at [315, 179] on input "(___) ___-____" at bounding box center [349, 175] width 94 height 19
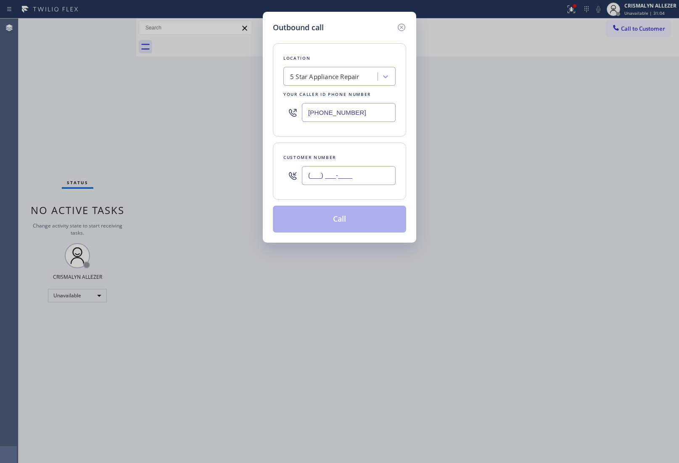
paste input "661) 675-6912"
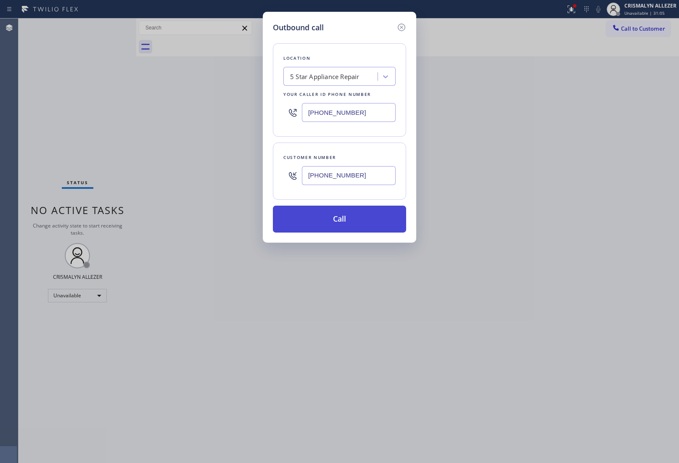
type input "[PHONE_NUMBER]"
click at [343, 221] on button "Call" at bounding box center [339, 219] width 133 height 27
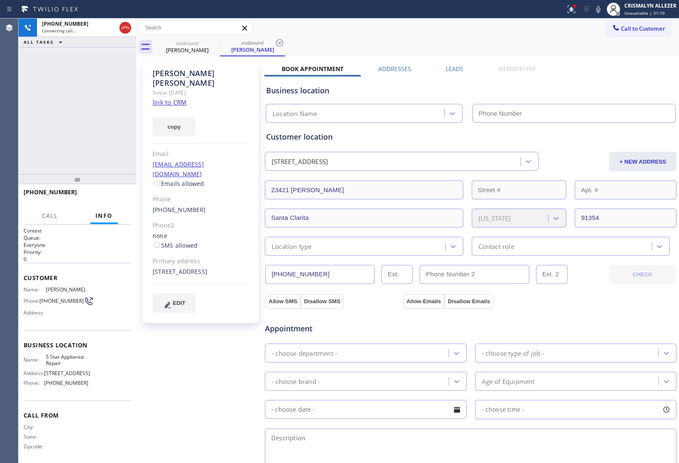
type input "[PHONE_NUMBER]"
click at [104, 193] on span "HANG UP" at bounding box center [112, 196] width 26 height 6
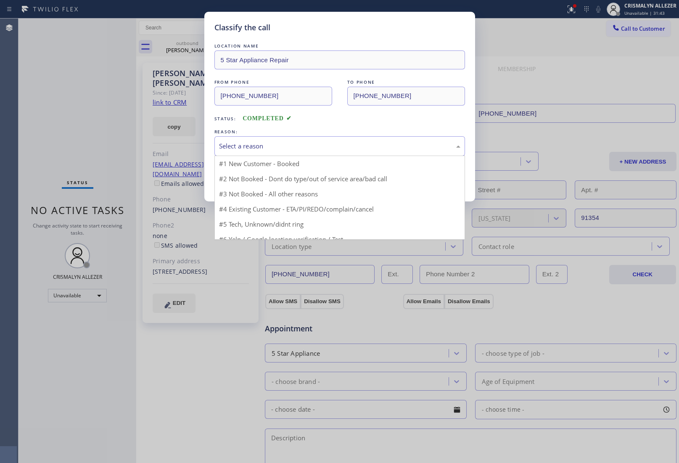
click at [327, 144] on div "Select a reason" at bounding box center [339, 146] width 241 height 10
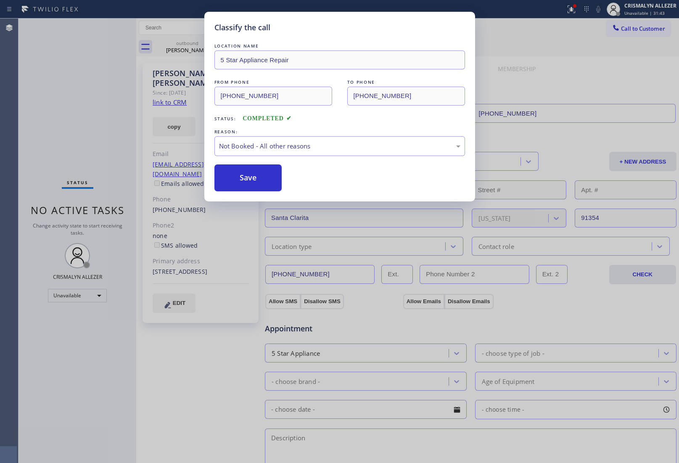
click at [259, 181] on button "Save" at bounding box center [248, 177] width 68 height 27
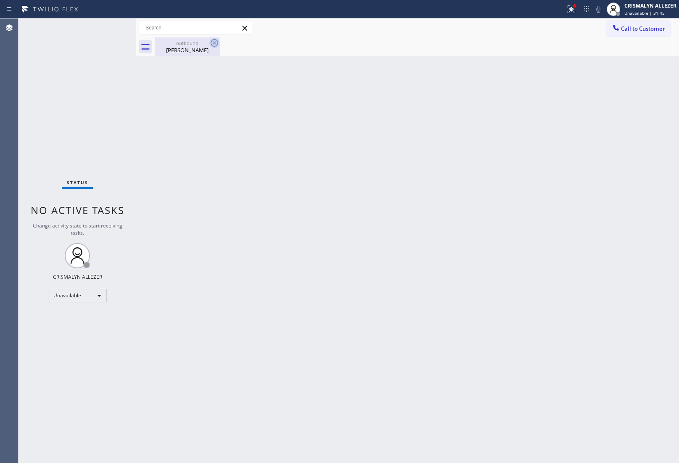
drag, startPoint x: 189, startPoint y: 47, endPoint x: 209, endPoint y: 45, distance: 19.8
click at [193, 47] on div "[PERSON_NAME]" at bounding box center [187, 50] width 63 height 8
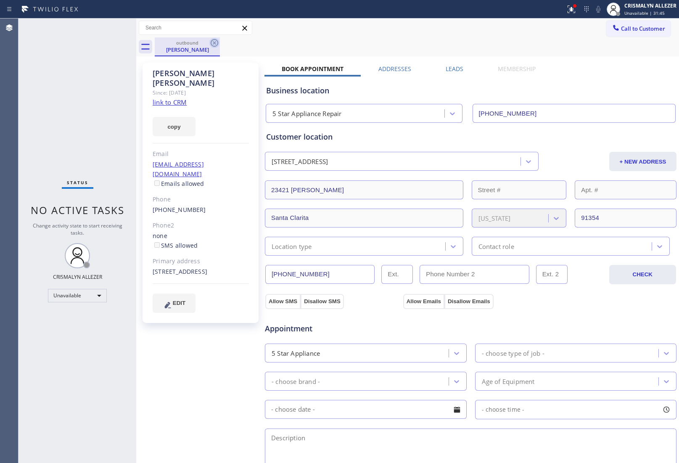
click at [215, 43] on icon at bounding box center [214, 43] width 10 height 10
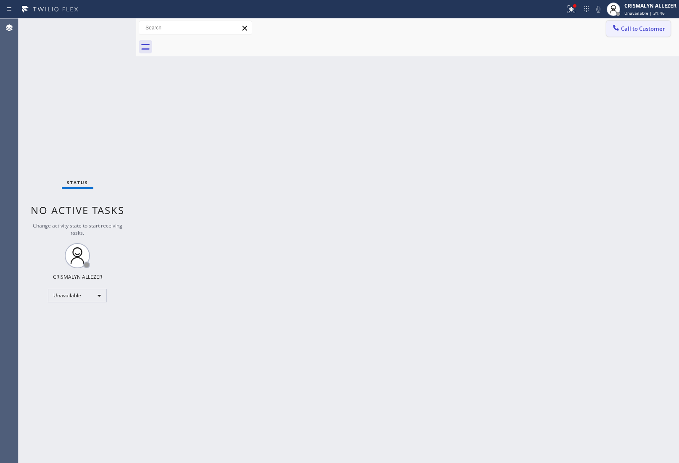
click at [624, 30] on span "Call to Customer" at bounding box center [643, 29] width 44 height 8
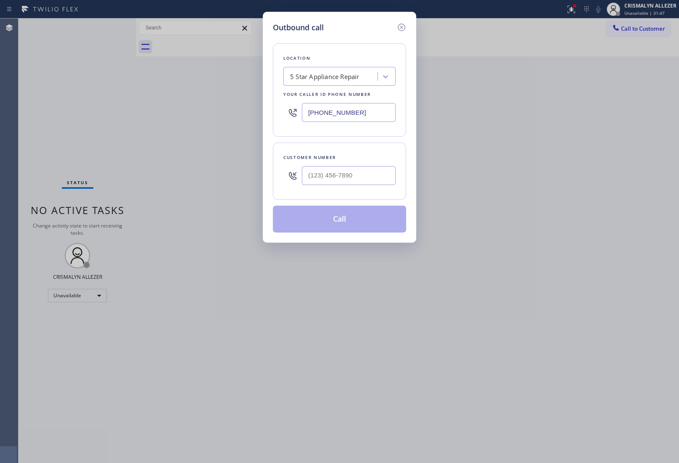
click at [397, 177] on div "Customer number" at bounding box center [339, 171] width 133 height 57
click at [378, 179] on input "(___) ___-____" at bounding box center [349, 175] width 94 height 19
paste input "661) 675-6912"
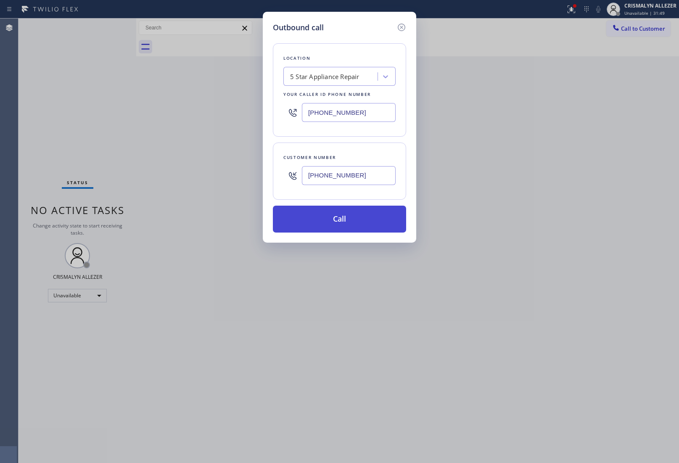
type input "[PHONE_NUMBER]"
click at [338, 226] on button "Call" at bounding box center [339, 219] width 133 height 27
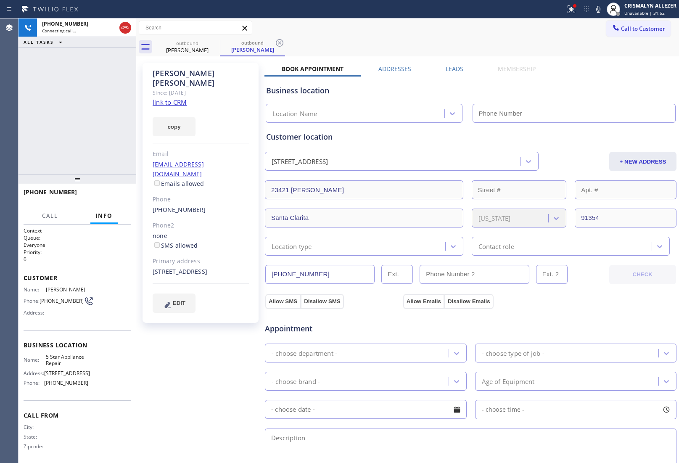
type input "[PHONE_NUMBER]"
click at [566, 144] on div "Customer location [STREET_ADDRESS] + NEW ADDRESS [STREET_ADDRESS][US_STATE] Loc…" at bounding box center [470, 193] width 409 height 124
click at [101, 201] on button "HANG UP" at bounding box center [111, 196] width 39 height 12
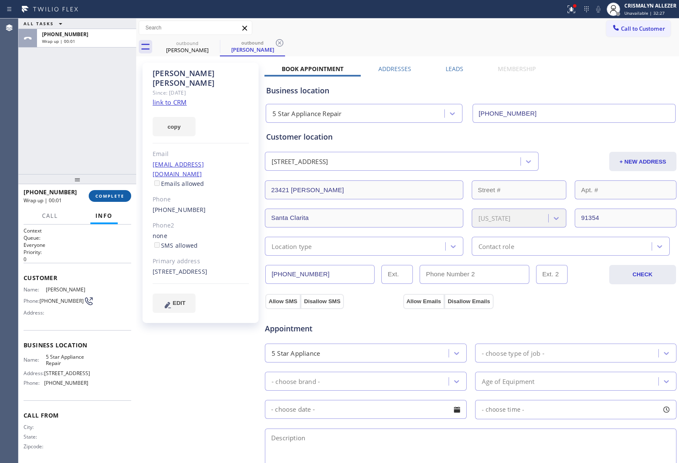
click at [111, 193] on span "COMPLETE" at bounding box center [109, 196] width 29 height 6
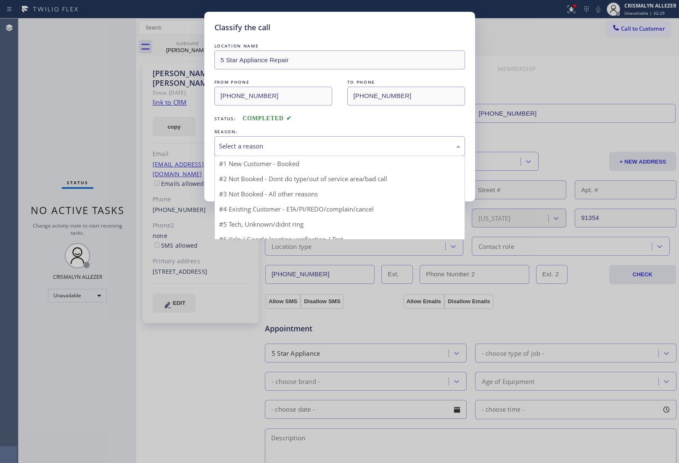
click at [296, 145] on div "Select a reason" at bounding box center [339, 146] width 241 height 10
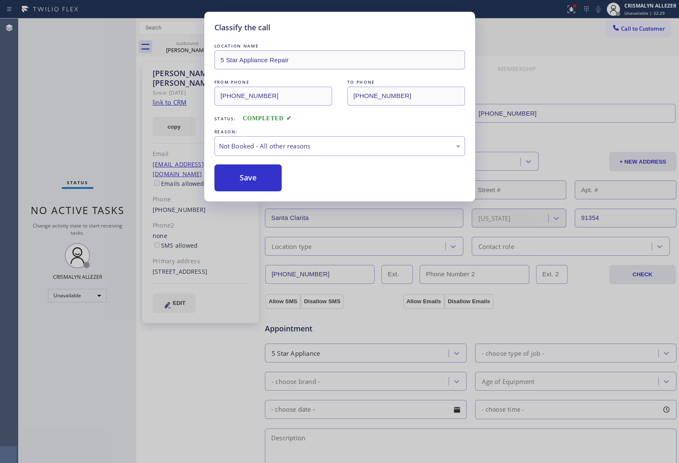
click at [260, 182] on button "Save" at bounding box center [248, 177] width 68 height 27
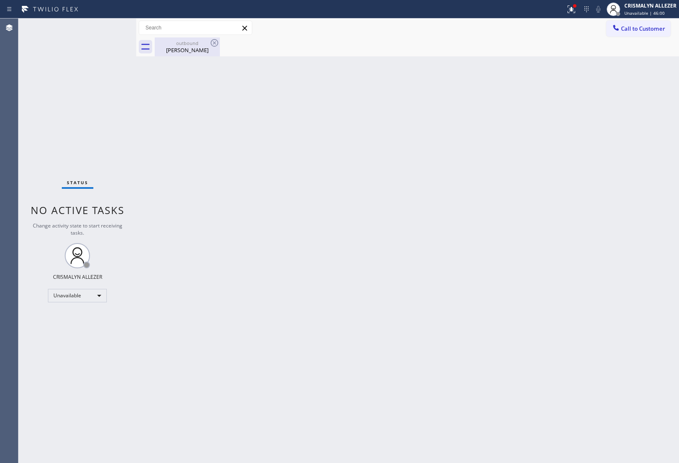
click at [185, 48] on div "[PERSON_NAME]" at bounding box center [187, 50] width 63 height 8
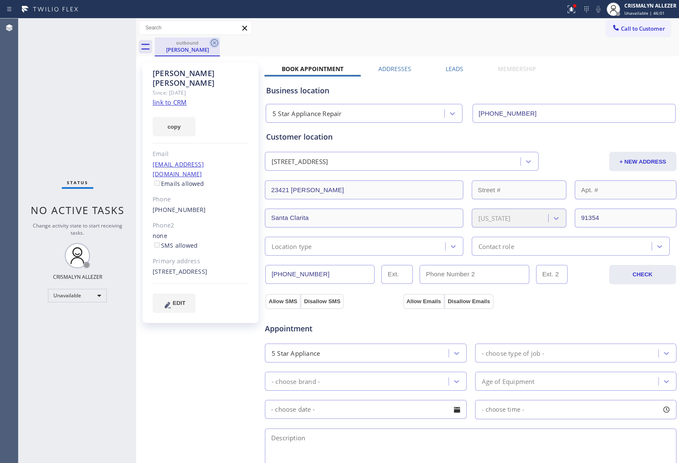
click at [217, 45] on icon at bounding box center [214, 43] width 10 height 10
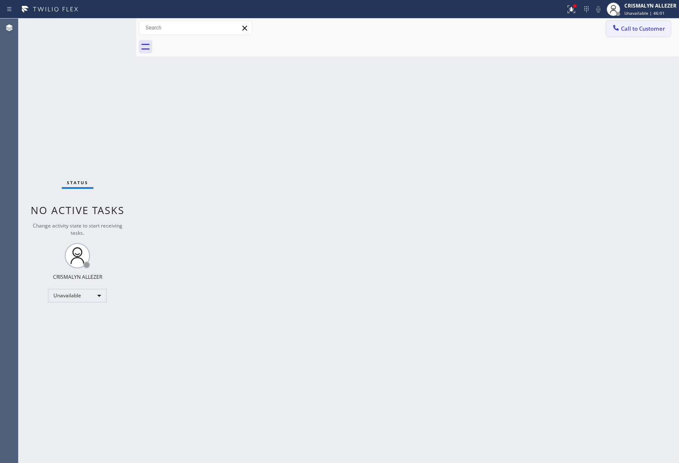
click at [629, 30] on span "Call to Customer" at bounding box center [643, 29] width 44 height 8
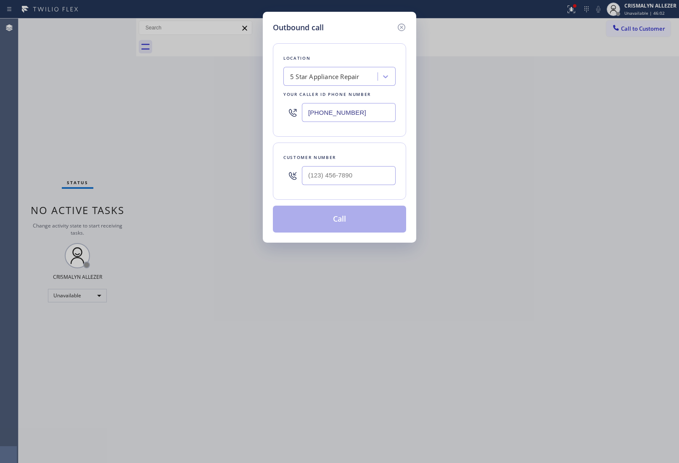
drag, startPoint x: 379, startPoint y: 114, endPoint x: 138, endPoint y: 112, distance: 241.8
click at [138, 112] on div "Outbound call Location 5 Star Appliance Repair Your caller id phone number [PHO…" at bounding box center [339, 231] width 679 height 463
paste input "05) 222-7117"
type input "[PHONE_NUMBER]"
click at [314, 179] on input "(___) ___-____" at bounding box center [349, 175] width 94 height 19
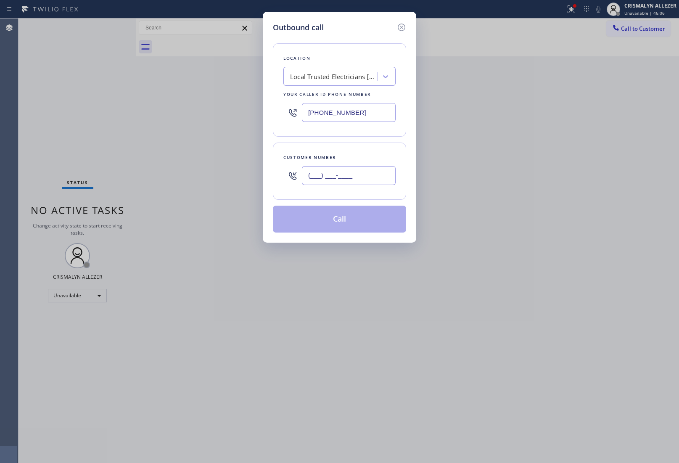
paste input "845) 820-1808"
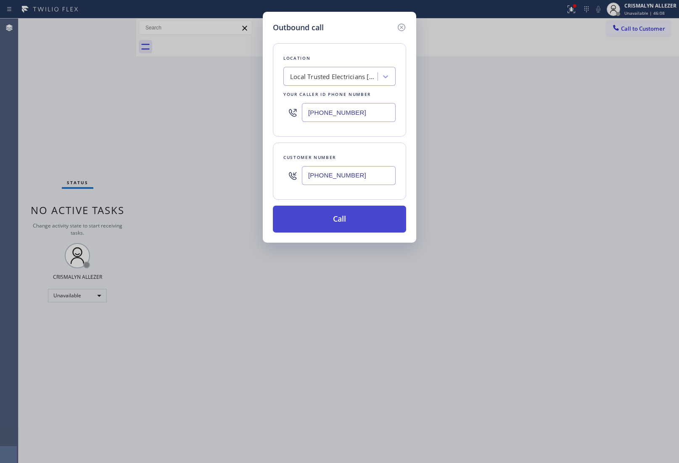
type input "[PHONE_NUMBER]"
click at [333, 225] on button "Call" at bounding box center [339, 219] width 133 height 27
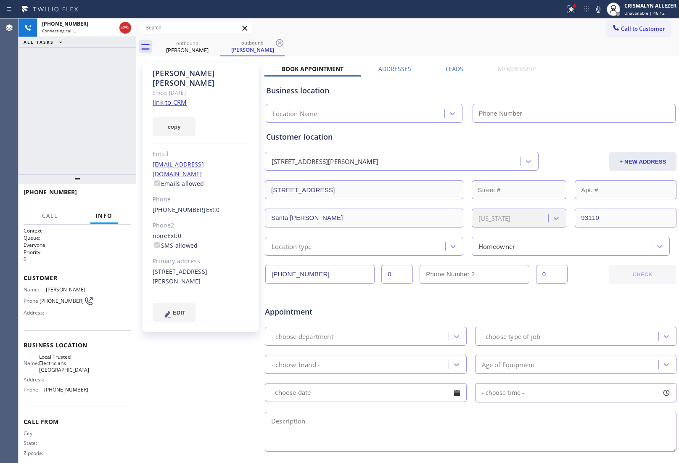
type input "[PHONE_NUMBER]"
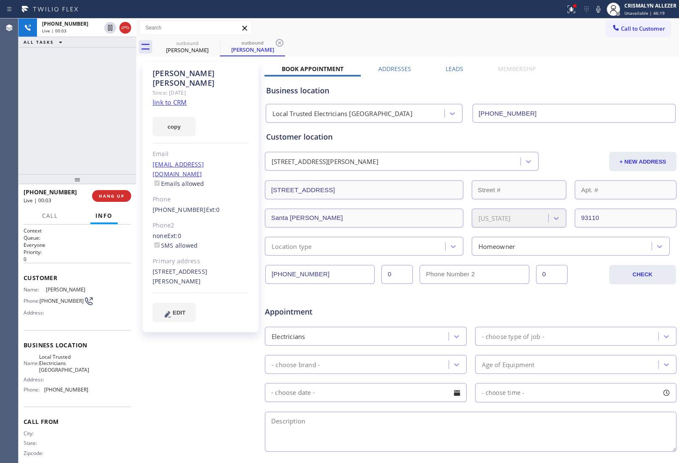
drag, startPoint x: 103, startPoint y: 254, endPoint x: 103, endPoint y: 245, distance: 9.7
click at [103, 251] on div "Context Queue: Everyone Priority: 0" at bounding box center [78, 245] width 108 height 36
click at [109, 200] on button "HANG UP" at bounding box center [111, 196] width 39 height 12
click at [93, 200] on button "COMPLETE" at bounding box center [110, 196] width 42 height 12
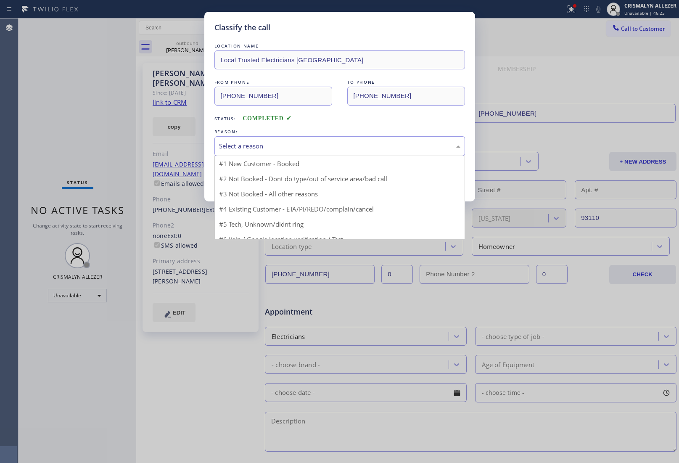
click at [358, 151] on div "Select a reason" at bounding box center [339, 146] width 241 height 10
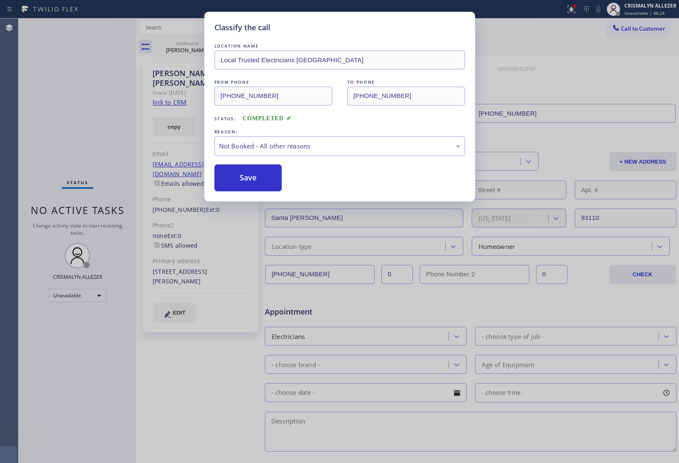
click at [240, 178] on button "Save" at bounding box center [248, 177] width 68 height 27
click at [182, 48] on div "Classify the call LOCATION NAME KitchenAid Appliance Professionals [GEOGRAPHIC_…" at bounding box center [349, 241] width 661 height 444
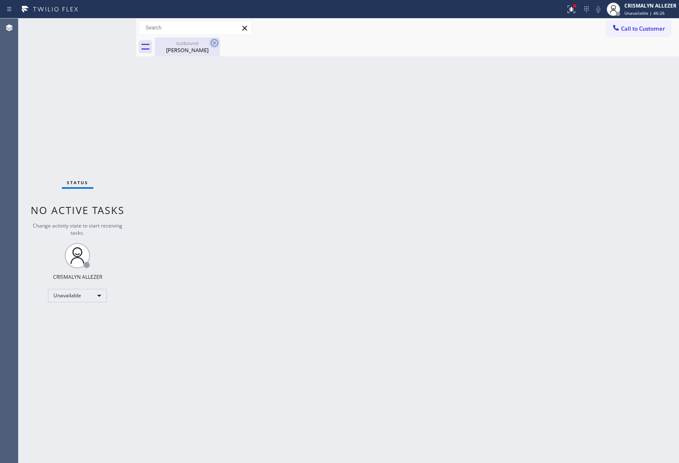
click at [213, 43] on icon at bounding box center [215, 43] width 8 height 8
click at [647, 32] on span "Call to Customer" at bounding box center [643, 29] width 44 height 8
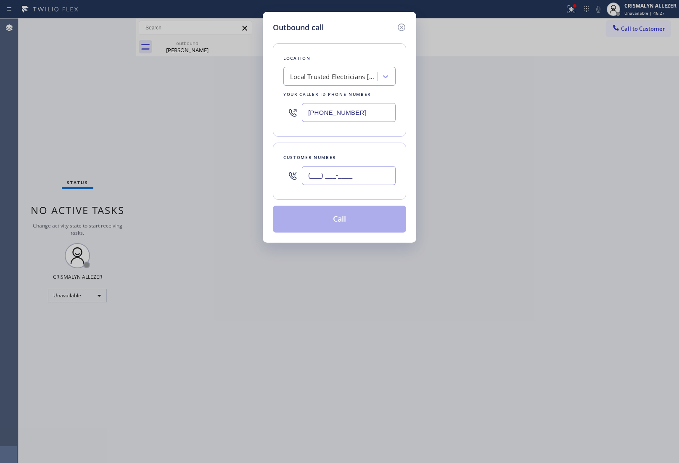
click at [373, 180] on input "(___) ___-____" at bounding box center [349, 175] width 94 height 19
paste input "845) 820-1808"
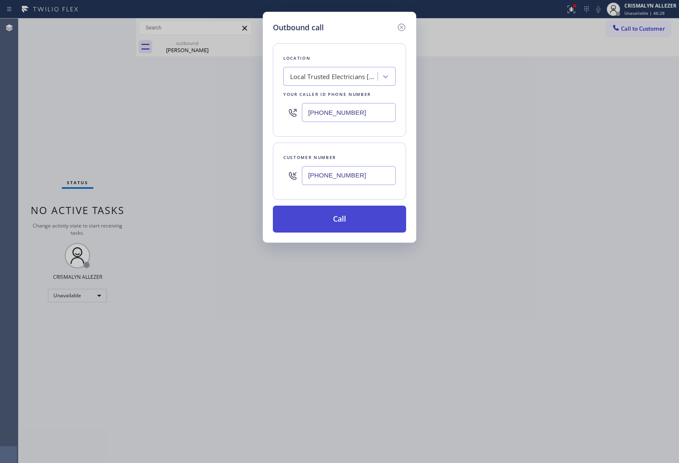
type input "[PHONE_NUMBER]"
click at [343, 232] on button "Call" at bounding box center [339, 219] width 133 height 27
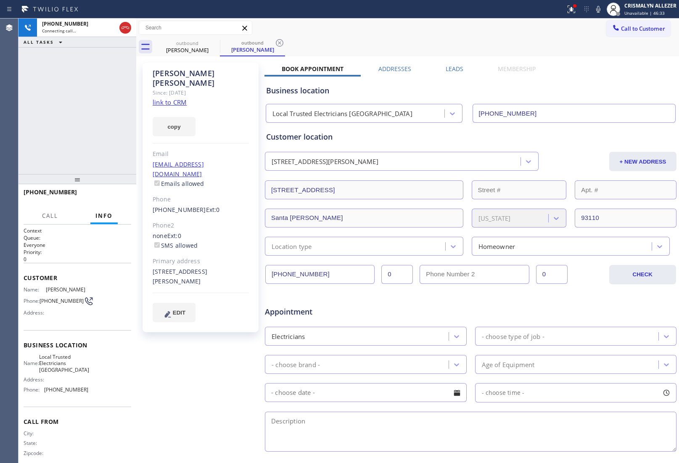
type input "[PHONE_NUMBER]"
click at [598, 11] on icon at bounding box center [598, 9] width 10 height 10
click at [105, 195] on span "COMPLETE" at bounding box center [109, 196] width 29 height 6
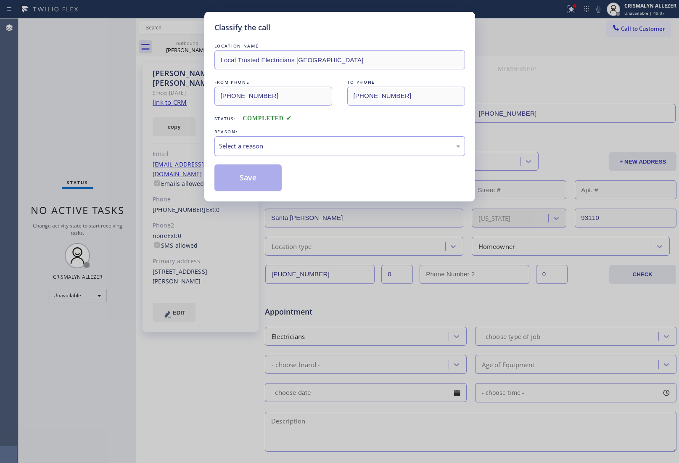
click at [333, 148] on div "Select a reason" at bounding box center [339, 146] width 241 height 10
click at [249, 179] on button "Save" at bounding box center [248, 177] width 68 height 27
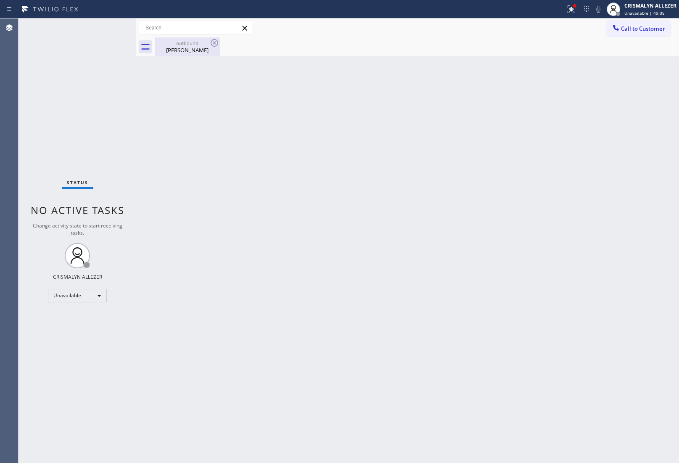
click at [171, 47] on div "[PERSON_NAME]" at bounding box center [187, 50] width 63 height 8
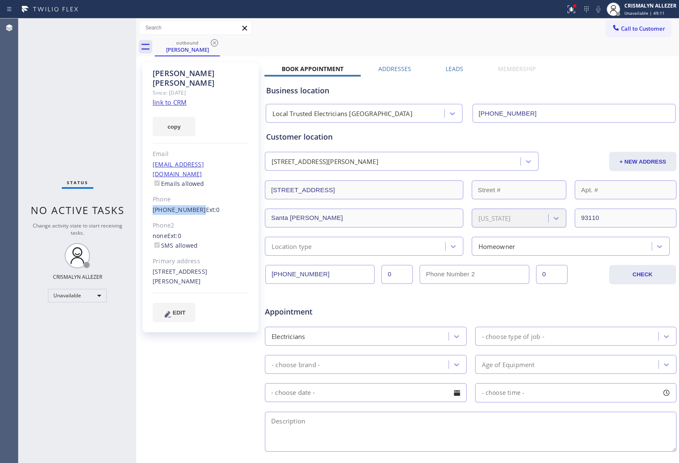
drag, startPoint x: 149, startPoint y: 188, endPoint x: 194, endPoint y: 192, distance: 44.7
click at [194, 192] on div "[PERSON_NAME] Since: [DATE] link to CRM copy Email [EMAIL_ADDRESS][DOMAIN_NAME]…" at bounding box center [201, 198] width 116 height 270
copy link "[PHONE_NUMBER]"
click at [213, 41] on icon at bounding box center [214, 43] width 10 height 10
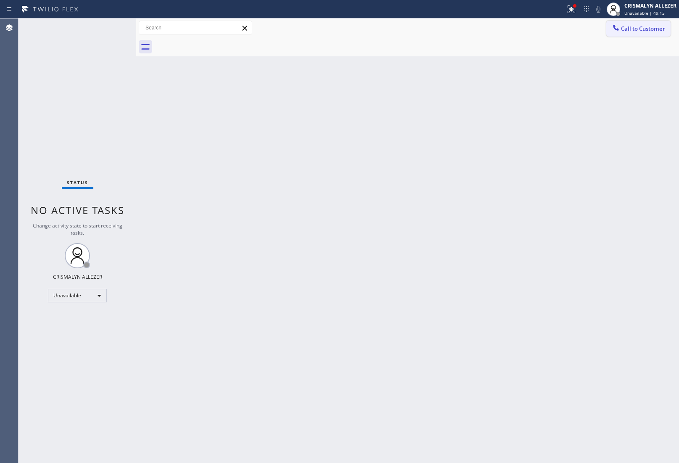
click at [638, 34] on button "Call to Customer" at bounding box center [638, 29] width 64 height 16
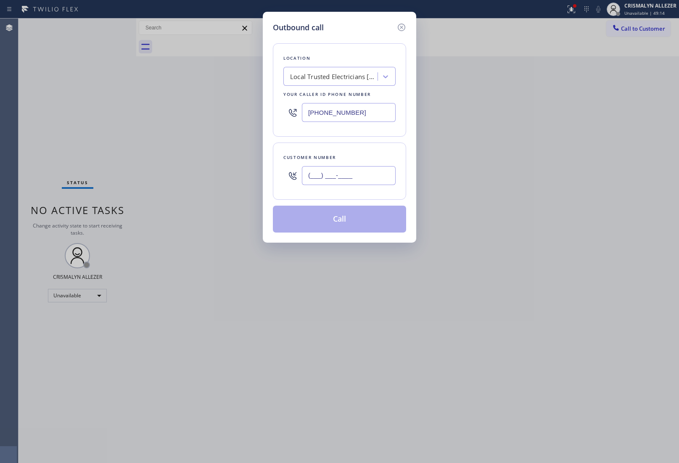
click at [379, 181] on input "(___) ___-____" at bounding box center [349, 175] width 94 height 19
paste input "845) 820-1808"
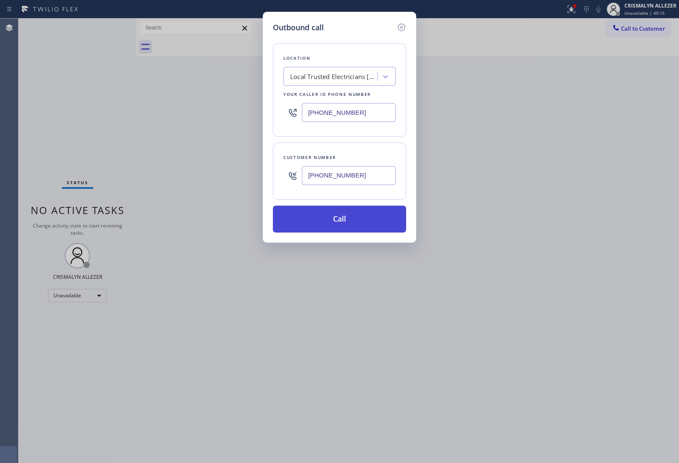
type input "[PHONE_NUMBER]"
click at [348, 215] on button "Call" at bounding box center [339, 219] width 133 height 27
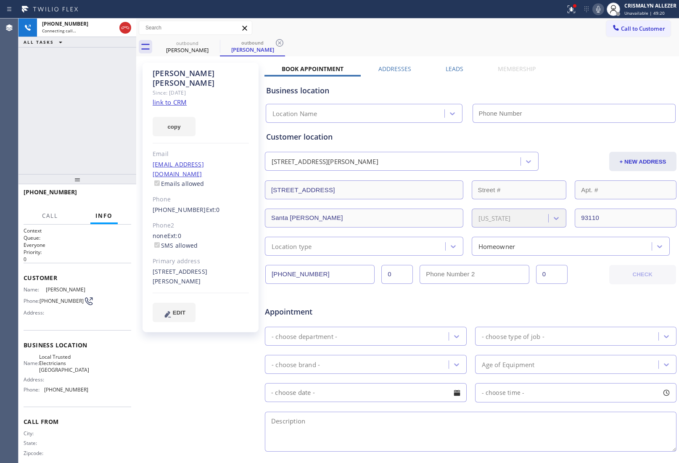
type input "[PHONE_NUMBER]"
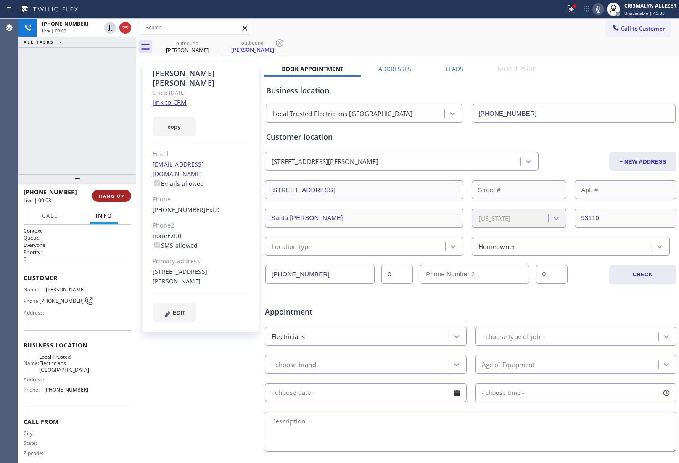
click at [105, 198] on span "HANG UP" at bounding box center [112, 196] width 26 height 6
click at [107, 199] on button "COMPLETE" at bounding box center [110, 196] width 42 height 12
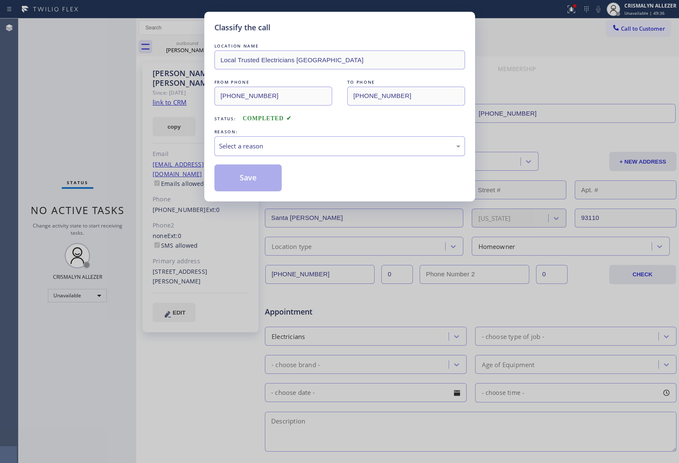
click at [340, 149] on div "Select a reason" at bounding box center [339, 146] width 241 height 10
click at [247, 180] on button "Save" at bounding box center [248, 177] width 68 height 27
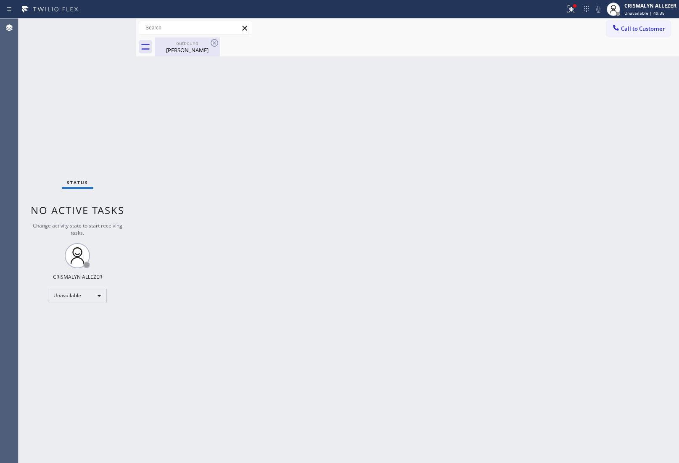
click at [184, 47] on div "[PERSON_NAME]" at bounding box center [187, 50] width 63 height 8
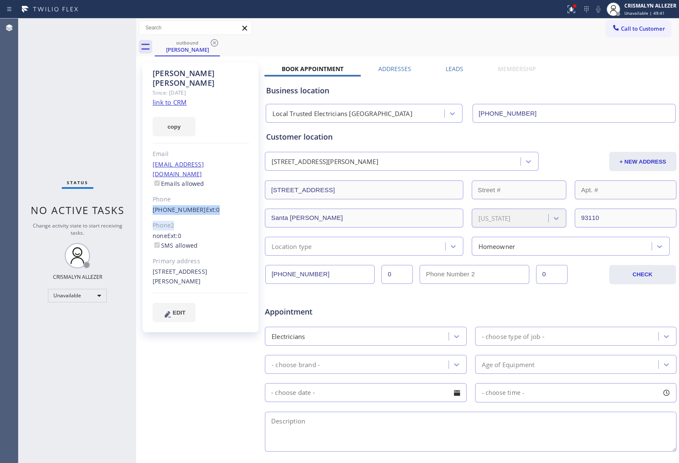
drag, startPoint x: 148, startPoint y: 189, endPoint x: 194, endPoint y: 196, distance: 47.1
click at [194, 196] on div "[PERSON_NAME] Since: [DATE] link to CRM copy Email [EMAIL_ADDRESS][DOMAIN_NAME]…" at bounding box center [201, 198] width 116 height 270
drag, startPoint x: 150, startPoint y: 189, endPoint x: 193, endPoint y: 190, distance: 43.8
click at [193, 190] on div "[PERSON_NAME] Since: [DATE] link to CRM copy Email [EMAIL_ADDRESS][DOMAIN_NAME]…" at bounding box center [201, 198] width 116 height 270
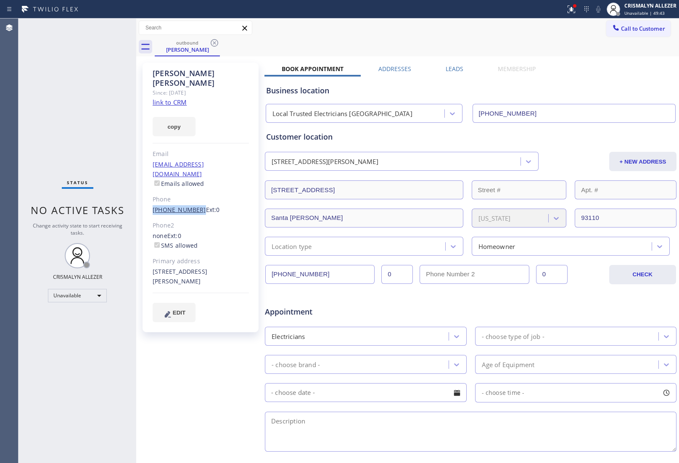
copy link "[PHONE_NUMBER]"
click at [213, 42] on icon at bounding box center [215, 43] width 8 height 8
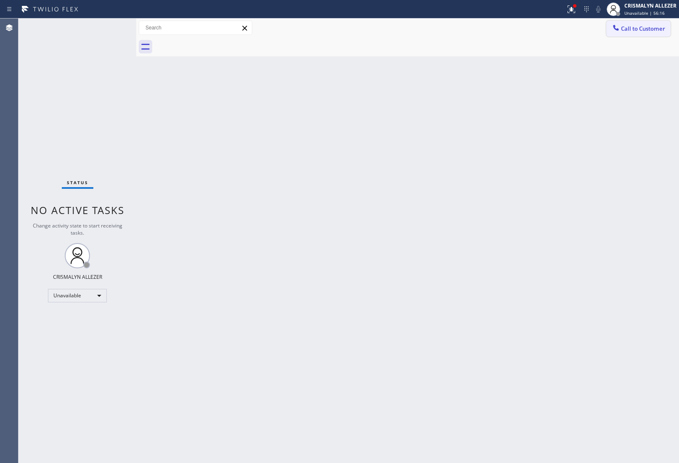
click at [621, 29] on span "Call to Customer" at bounding box center [643, 29] width 44 height 8
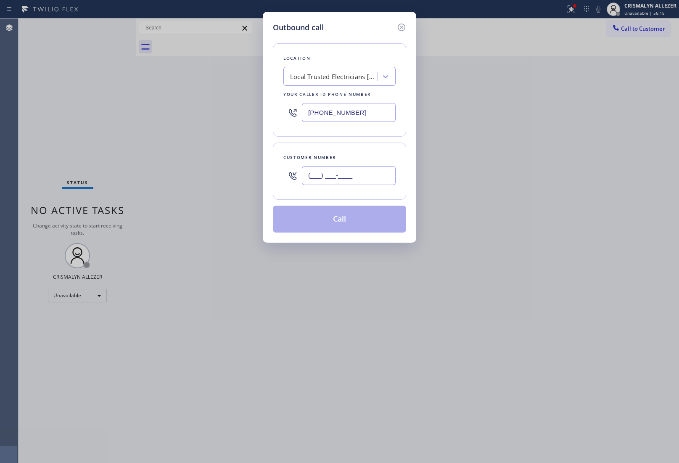
click at [374, 179] on input "(___) ___-____" at bounding box center [349, 175] width 94 height 19
paste input "909) 703-9589"
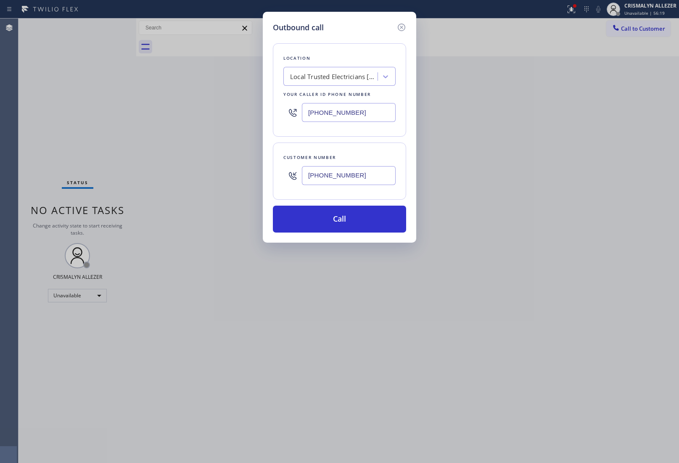
type input "[PHONE_NUMBER]"
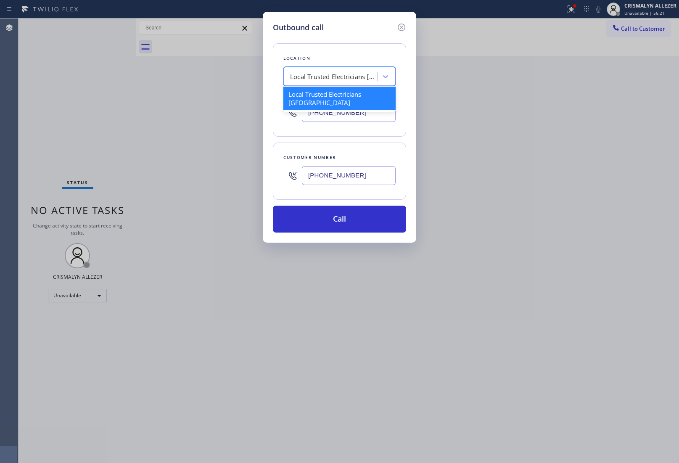
click at [335, 74] on div "Local Trusted Electricians [GEOGRAPHIC_DATA]" at bounding box center [334, 77] width 88 height 10
paste input "9097039589"
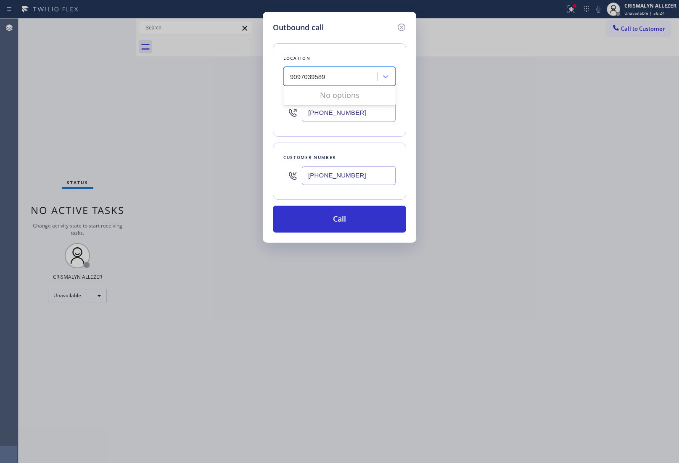
type input "9097039589"
click at [333, 72] on div "Local Trusted Electricians [GEOGRAPHIC_DATA]" at bounding box center [334, 77] width 88 height 10
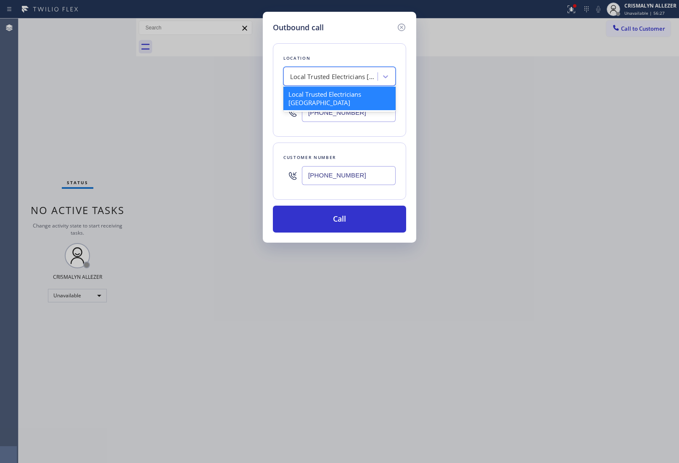
paste input "[PERSON_NAME]-air appliance"
type input "[PERSON_NAME]-air appliance"
click at [327, 96] on div "[PERSON_NAME]-Air Appliance Co" at bounding box center [339, 94] width 112 height 15
type input "[PHONE_NUMBER]"
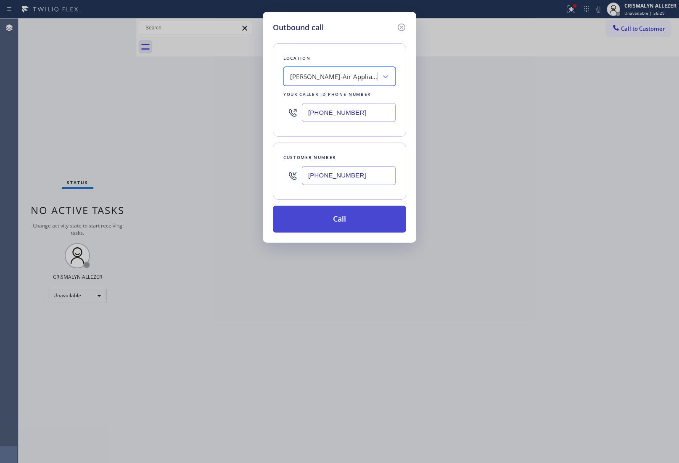
click at [350, 221] on button "Call" at bounding box center [339, 219] width 133 height 27
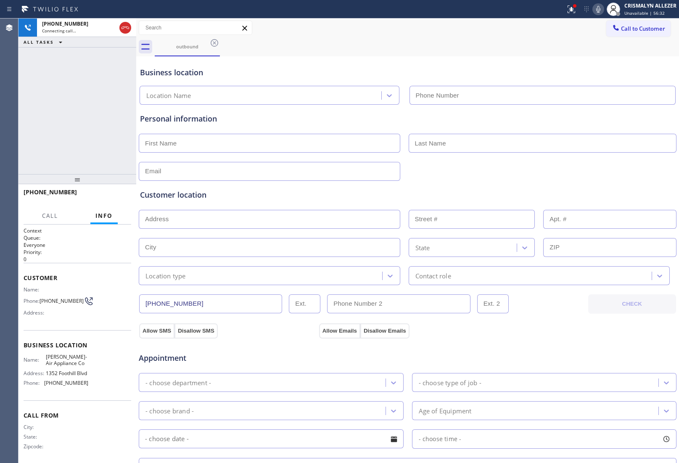
type input "[PHONE_NUMBER]"
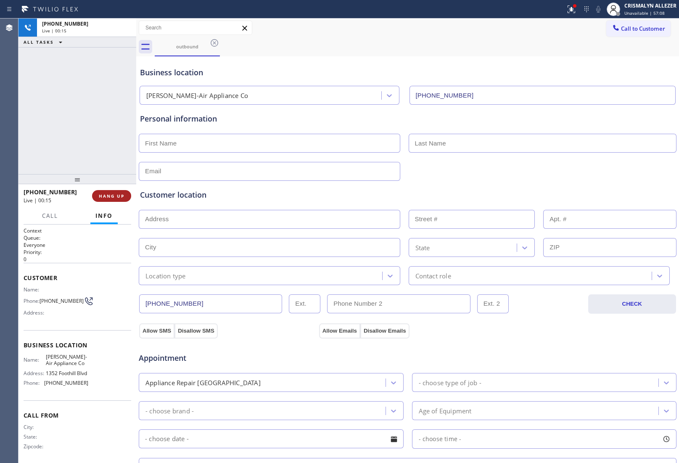
click at [110, 197] on span "HANG UP" at bounding box center [112, 196] width 26 height 6
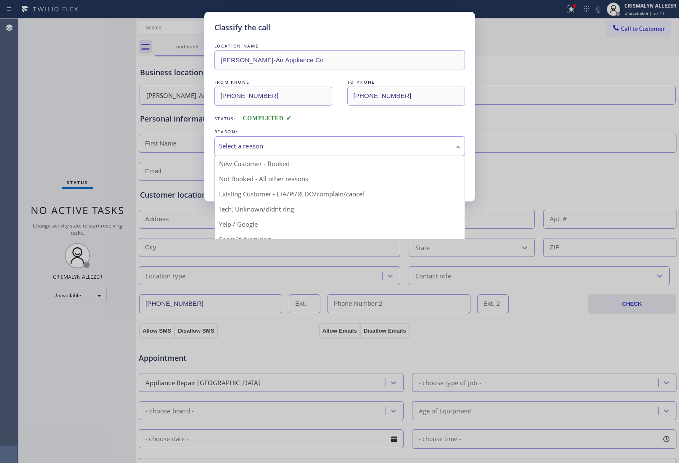
click at [302, 143] on div "Select a reason" at bounding box center [339, 146] width 241 height 10
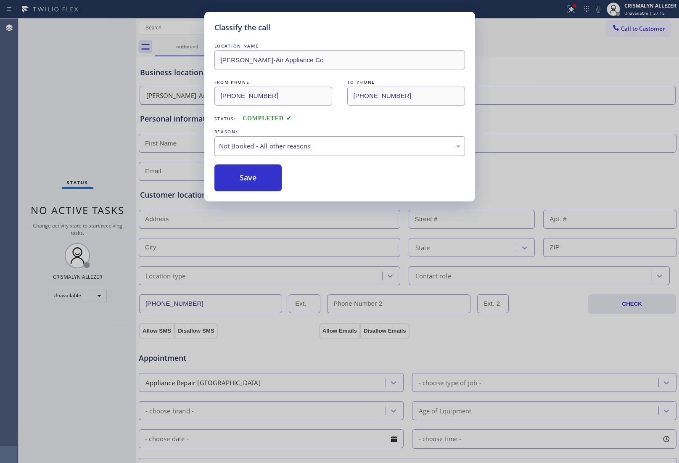
click at [251, 179] on button "Save" at bounding box center [248, 177] width 68 height 27
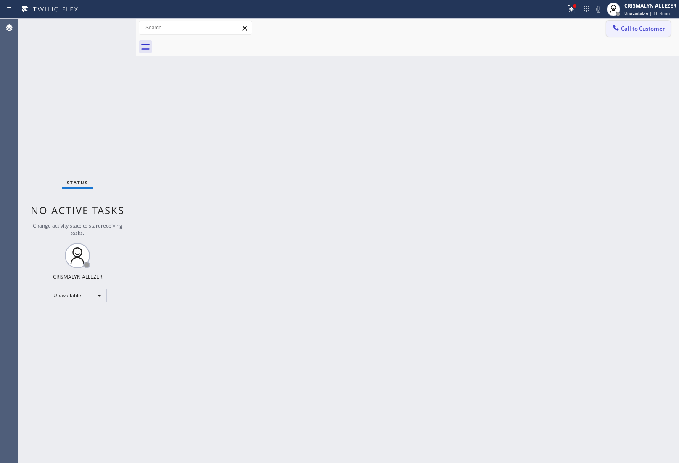
click at [631, 24] on button "Call to Customer" at bounding box center [638, 29] width 64 height 16
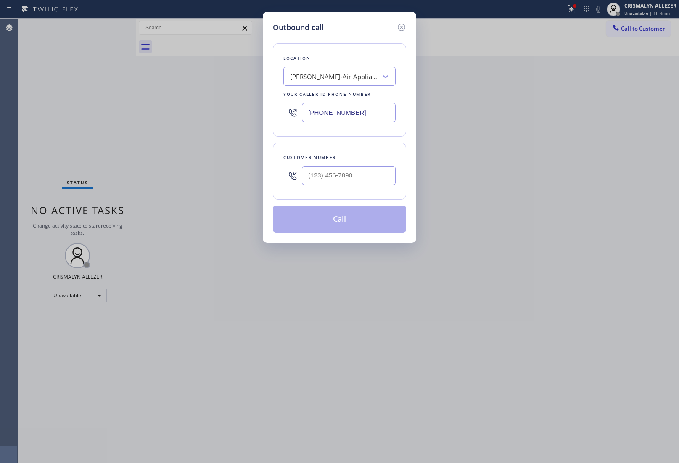
drag, startPoint x: 367, startPoint y: 108, endPoint x: 188, endPoint y: 120, distance: 178.7
click at [212, 119] on div "Outbound call Location [PERSON_NAME]-Air Appliance Co Your caller id phone numb…" at bounding box center [339, 231] width 679 height 463
paste input "551) 367-1413"
type input "[PHONE_NUMBER]"
drag, startPoint x: 208, startPoint y: 199, endPoint x: 294, endPoint y: 185, distance: 86.4
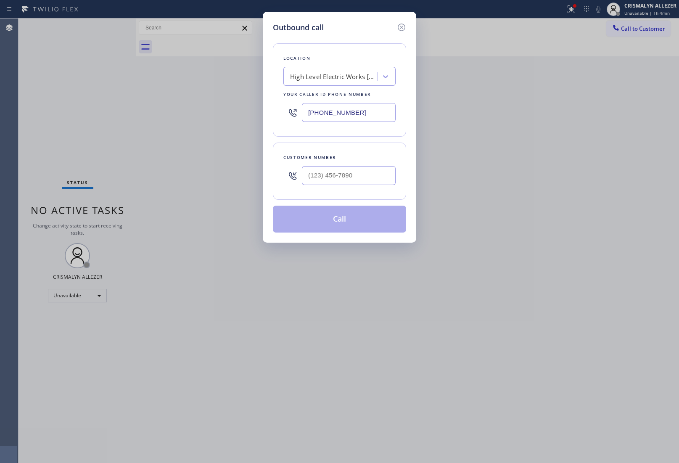
click at [236, 195] on div "Outbound call Location High Level Electric Works [GEOGRAPHIC_DATA]([GEOGRAPHIC_…" at bounding box center [339, 231] width 679 height 463
click at [320, 177] on input "(___) ___-____" at bounding box center [349, 175] width 94 height 19
paste input "424) 227-0998"
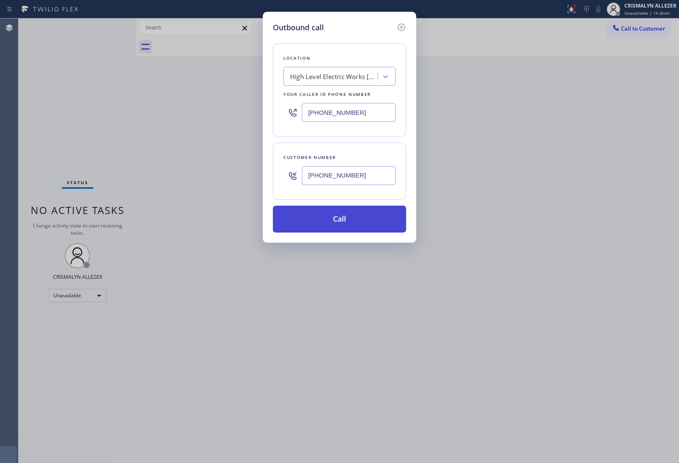
type input "[PHONE_NUMBER]"
click at [340, 219] on button "Call" at bounding box center [339, 219] width 133 height 27
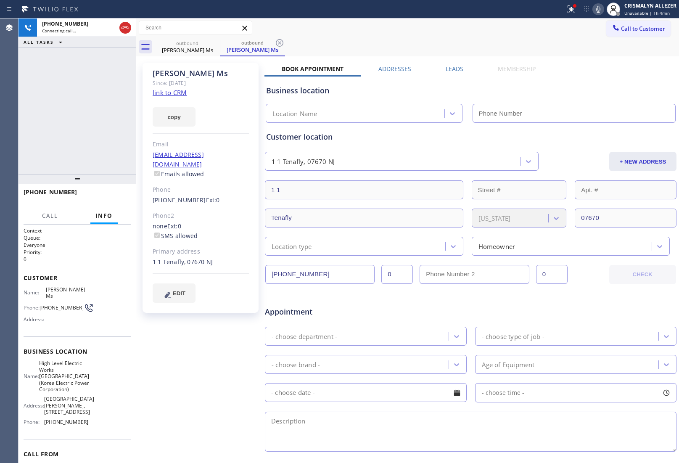
type input "[PHONE_NUMBER]"
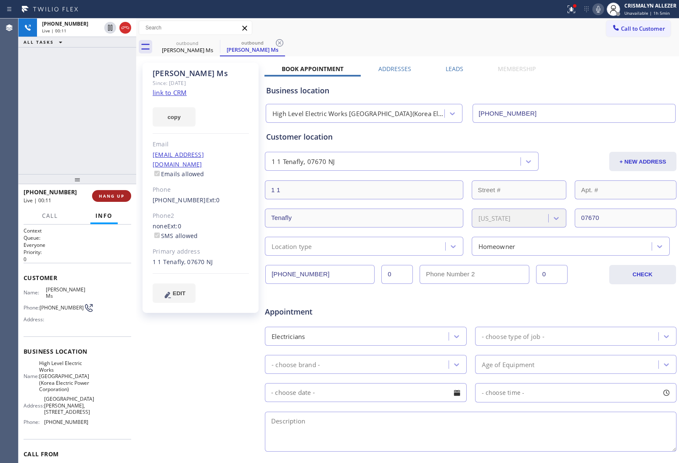
click at [109, 199] on button "HANG UP" at bounding box center [111, 196] width 39 height 12
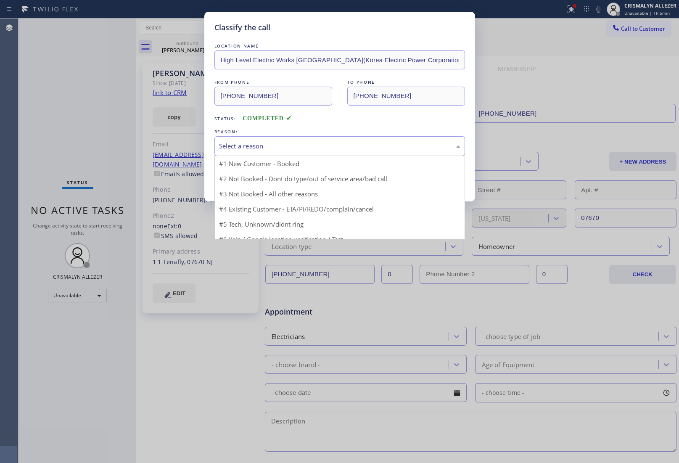
click at [345, 148] on div "Select a reason" at bounding box center [339, 146] width 241 height 10
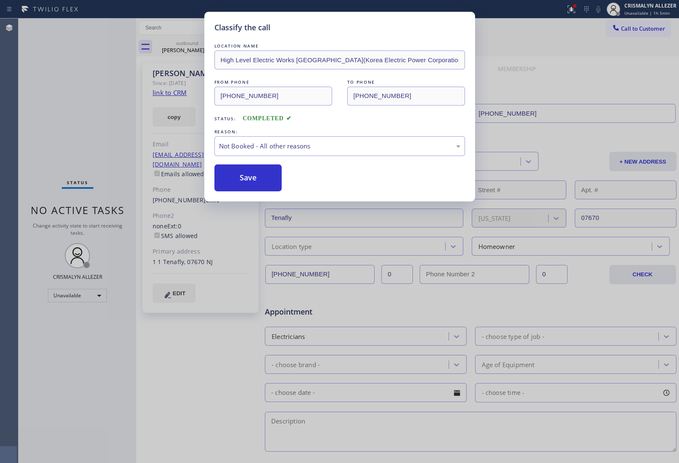
click at [233, 177] on button "Save" at bounding box center [248, 177] width 68 height 27
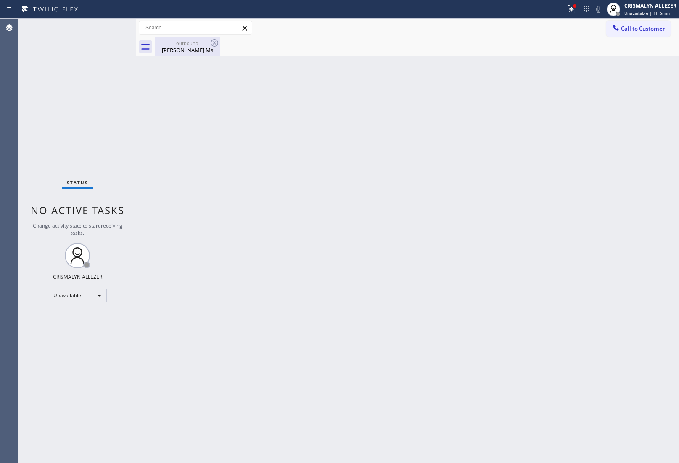
click at [190, 47] on div "[PERSON_NAME] Ms" at bounding box center [187, 50] width 63 height 8
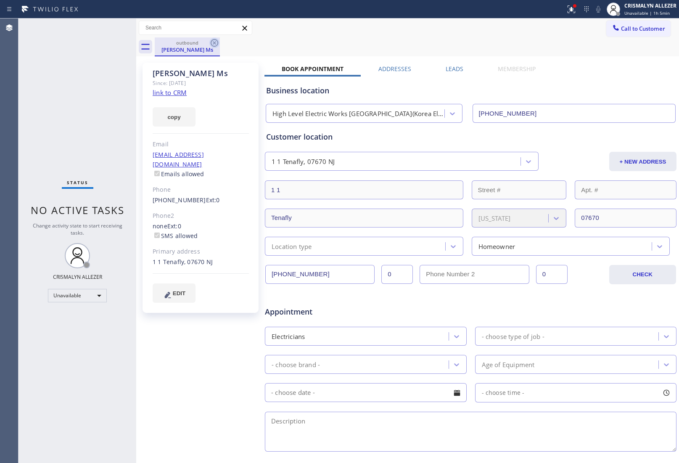
click at [213, 42] on icon at bounding box center [214, 43] width 10 height 10
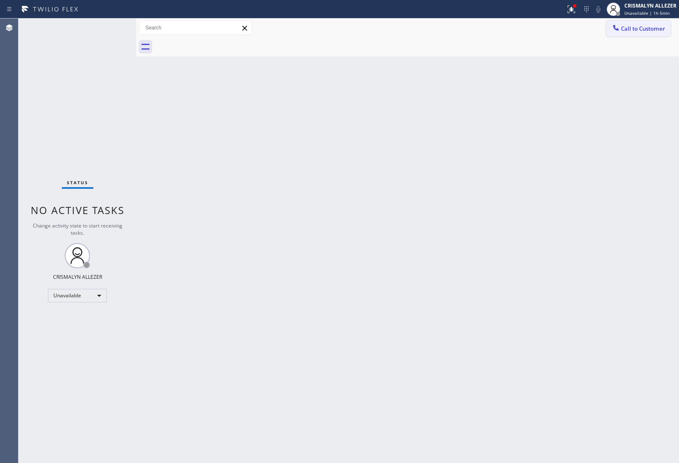
click at [629, 28] on span "Call to Customer" at bounding box center [643, 29] width 44 height 8
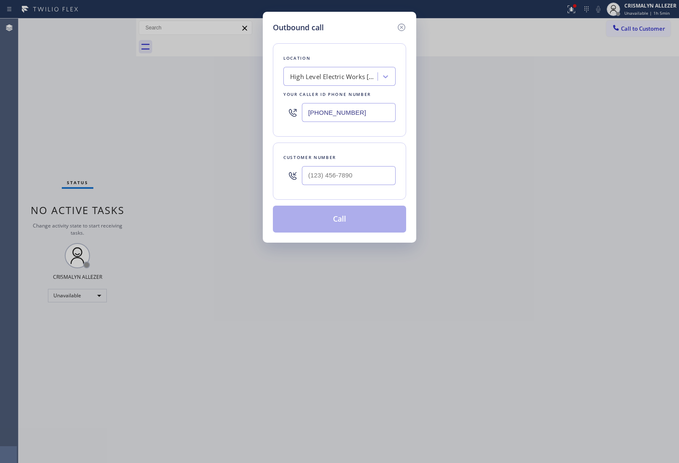
drag, startPoint x: 380, startPoint y: 111, endPoint x: 172, endPoint y: 103, distance: 207.4
click at [185, 104] on div "Outbound call Location High Level Electric Works [GEOGRAPHIC_DATA]([GEOGRAPHIC_…" at bounding box center [339, 231] width 679 height 463
paste input "773) 900-8292"
type input "[PHONE_NUMBER]"
click at [312, 182] on input "(___) ___-____" at bounding box center [349, 175] width 94 height 19
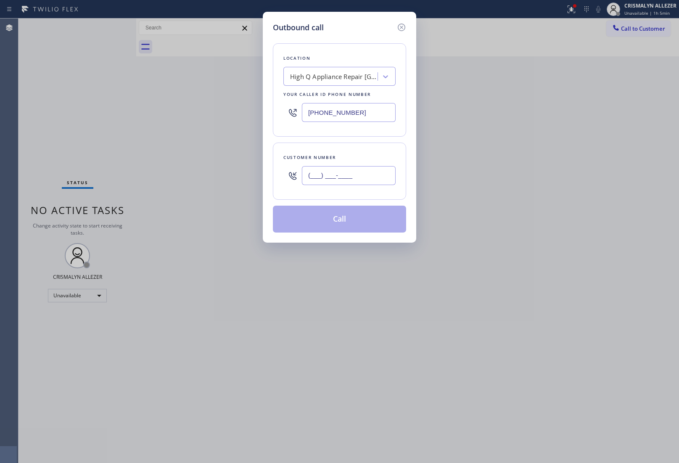
paste input "773) 900-8292"
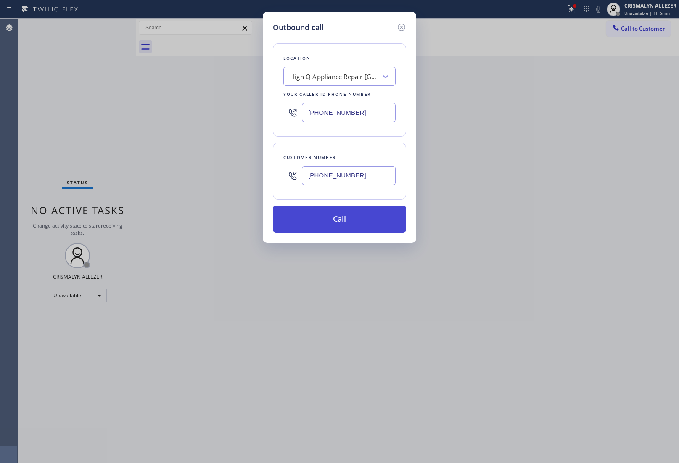
type input "[PHONE_NUMBER]"
click at [358, 218] on button "Call" at bounding box center [339, 219] width 133 height 27
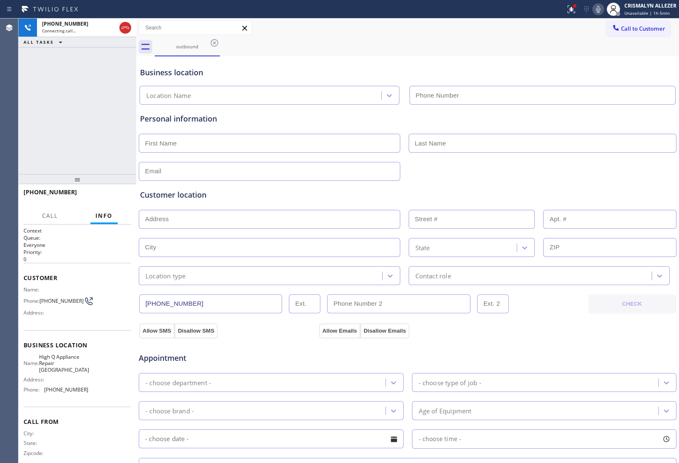
type input "[PHONE_NUMBER]"
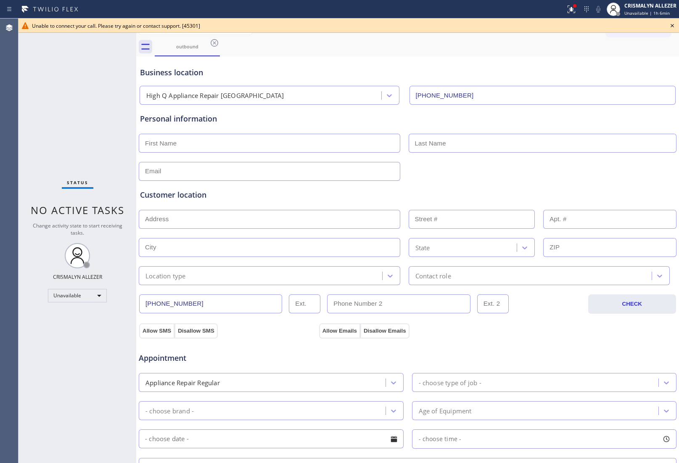
click at [671, 22] on icon at bounding box center [672, 26] width 10 height 10
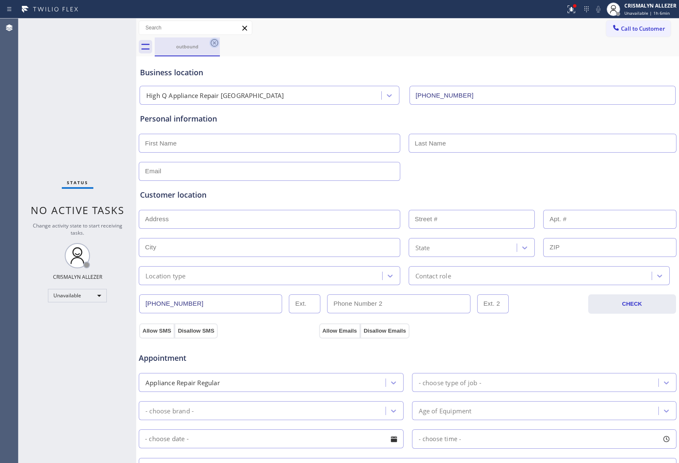
click at [214, 42] on icon at bounding box center [215, 43] width 8 height 8
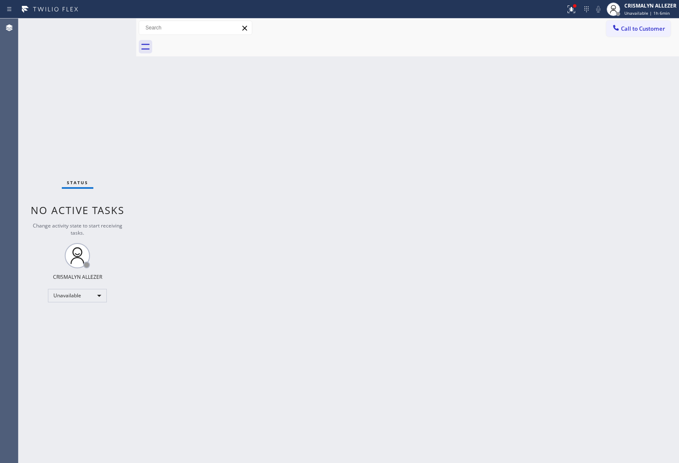
click at [249, 144] on div "Back to Dashboard Change Sender ID Customers Technicians Select a contact Outbo…" at bounding box center [407, 241] width 543 height 444
click at [656, 35] on button "Call to Customer" at bounding box center [638, 29] width 64 height 16
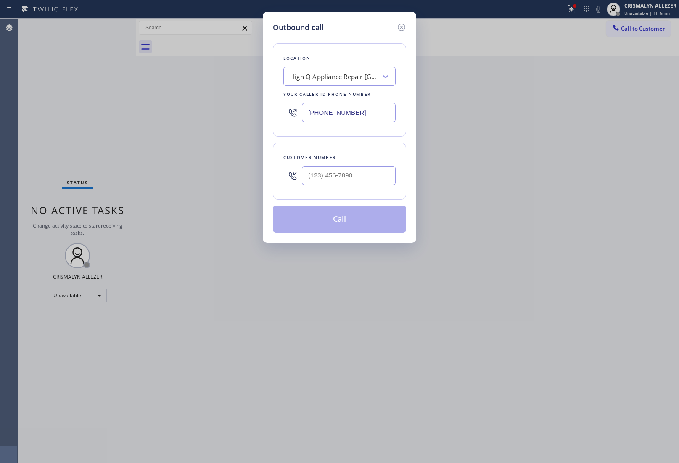
click at [376, 166] on div at bounding box center [349, 175] width 94 height 27
click at [375, 180] on input "(___) ___-____" at bounding box center [349, 175] width 94 height 19
paste input "773) 680-5488"
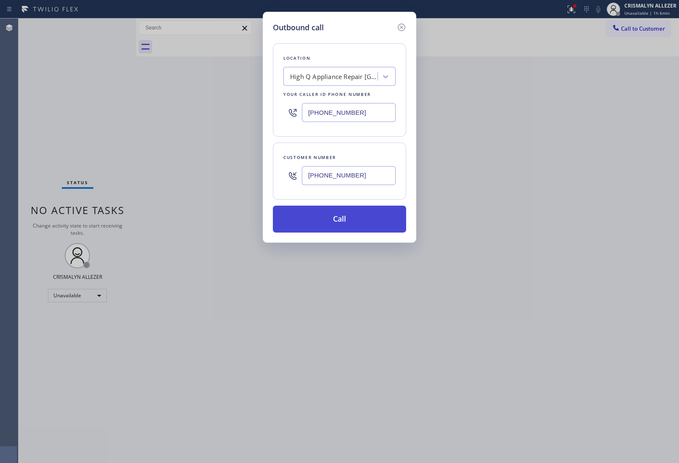
type input "[PHONE_NUMBER]"
click at [341, 230] on button "Call" at bounding box center [339, 219] width 133 height 27
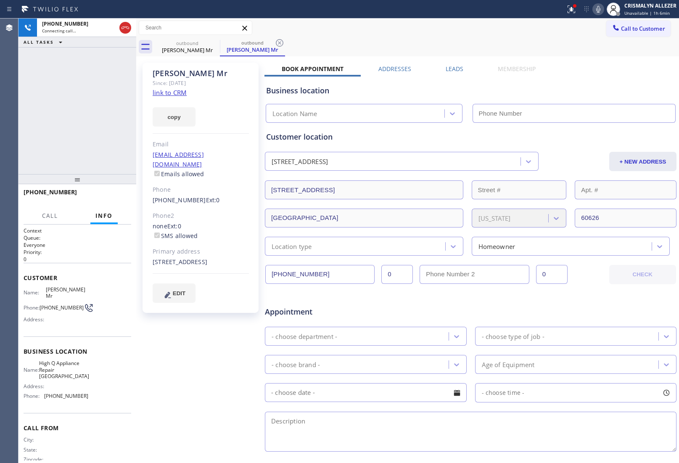
type input "[PHONE_NUMBER]"
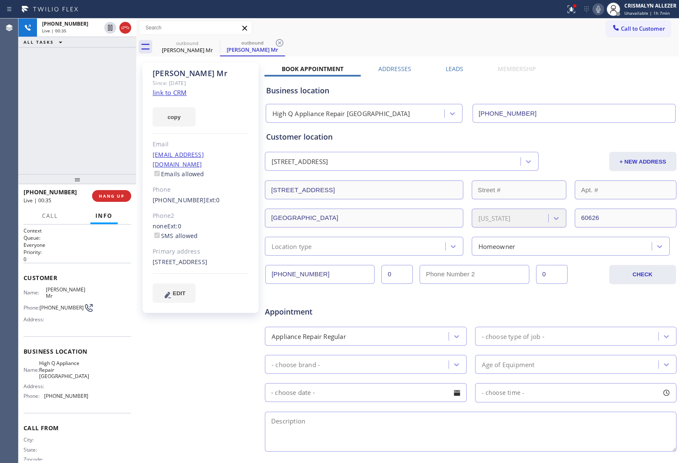
click at [103, 121] on div "[PHONE_NUMBER] Live | 00:35 ALL TASKS ALL TASKS ACTIVE TASKS TASKS IN WRAP UP" at bounding box center [78, 97] width 118 height 156
click at [112, 198] on span "HANG UP" at bounding box center [112, 196] width 26 height 6
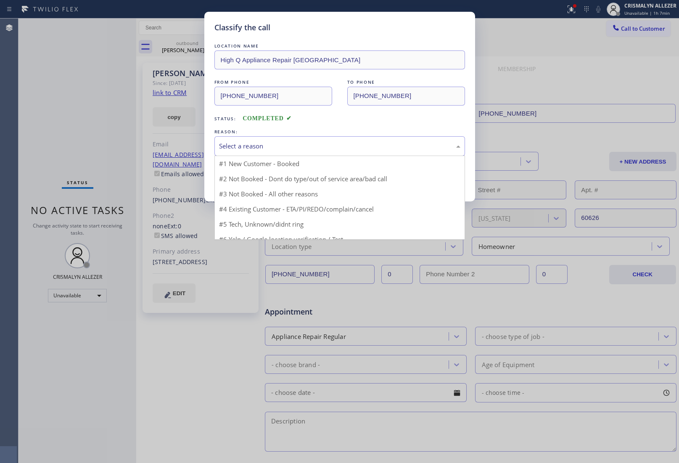
click at [331, 156] on div "Select a reason" at bounding box center [339, 146] width 251 height 20
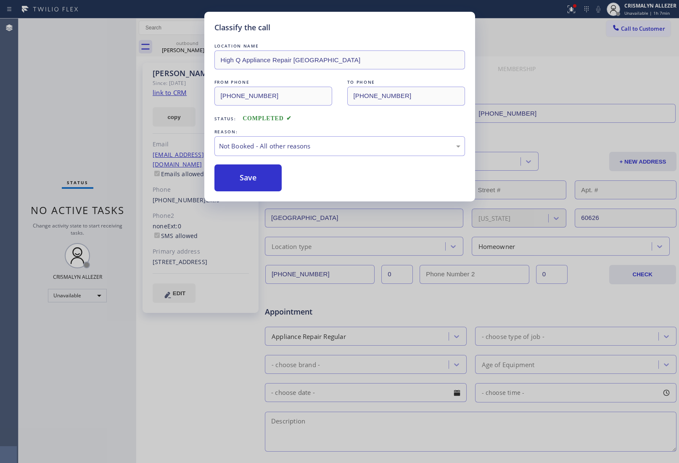
click at [241, 187] on button "Save" at bounding box center [248, 177] width 68 height 27
